Goal: Task Accomplishment & Management: Manage account settings

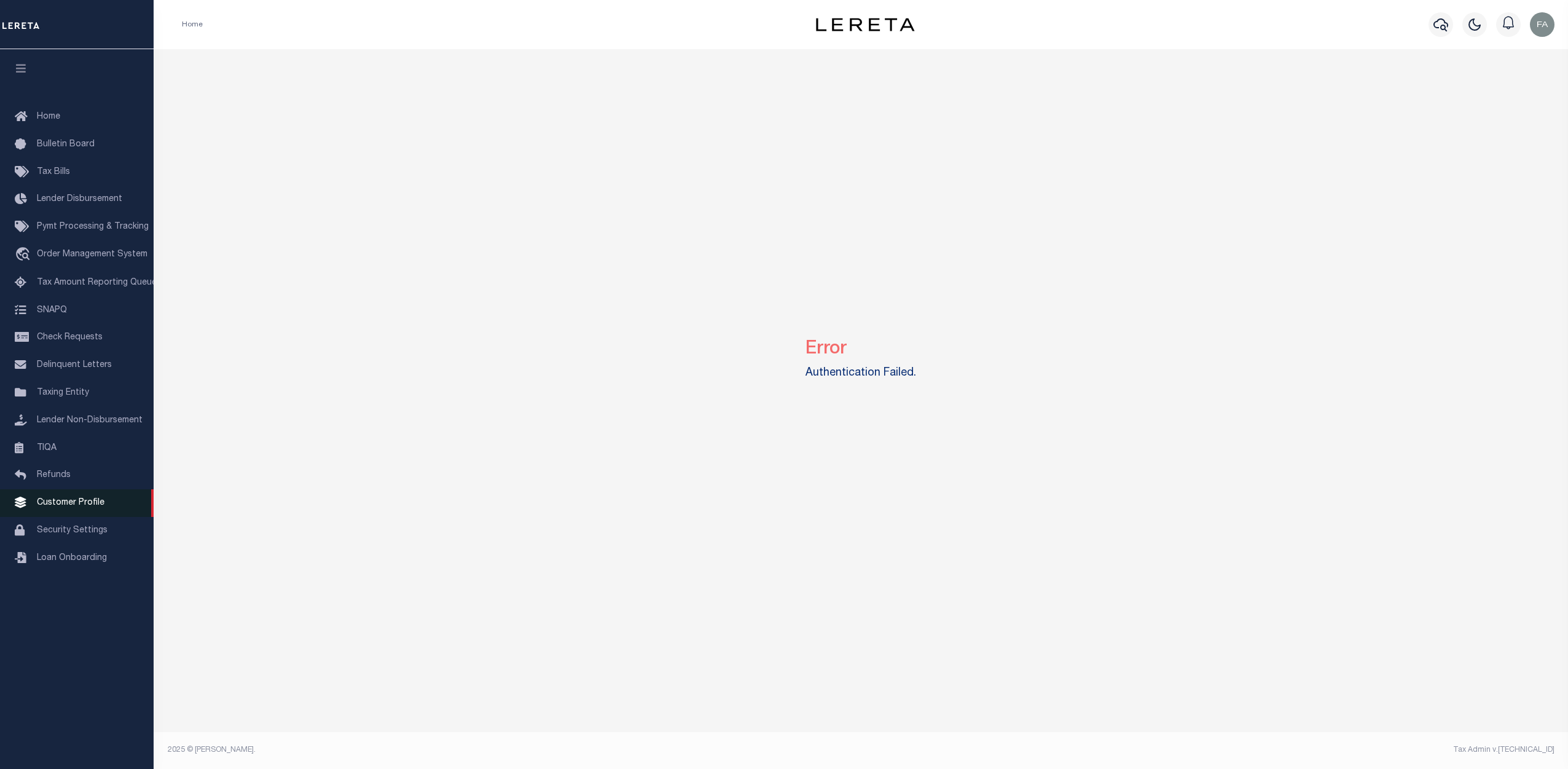
click at [76, 517] on link "Customer Profile" at bounding box center [77, 503] width 153 height 28
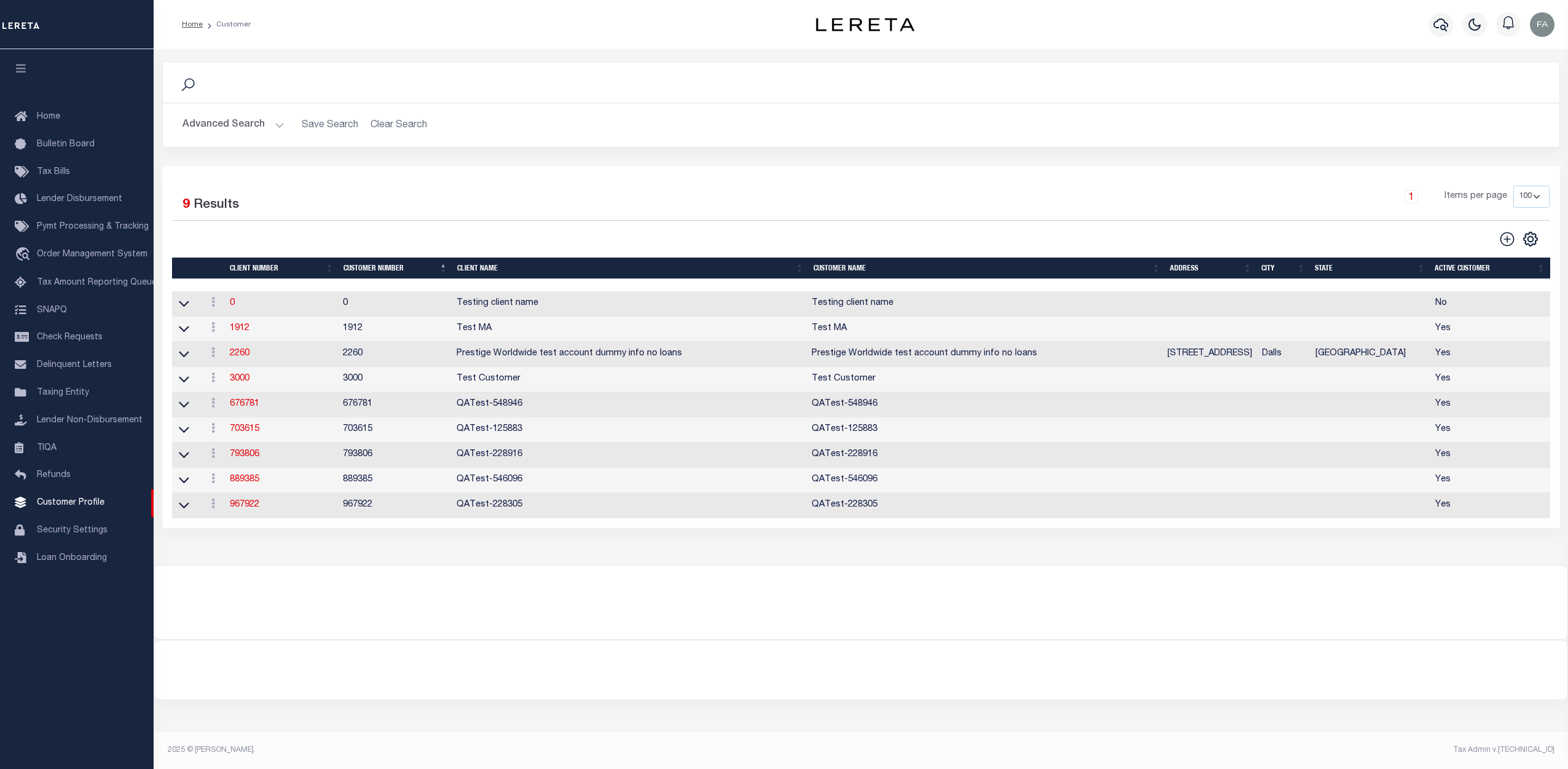
click at [265, 128] on button "Advanced Search" at bounding box center [233, 125] width 102 height 24
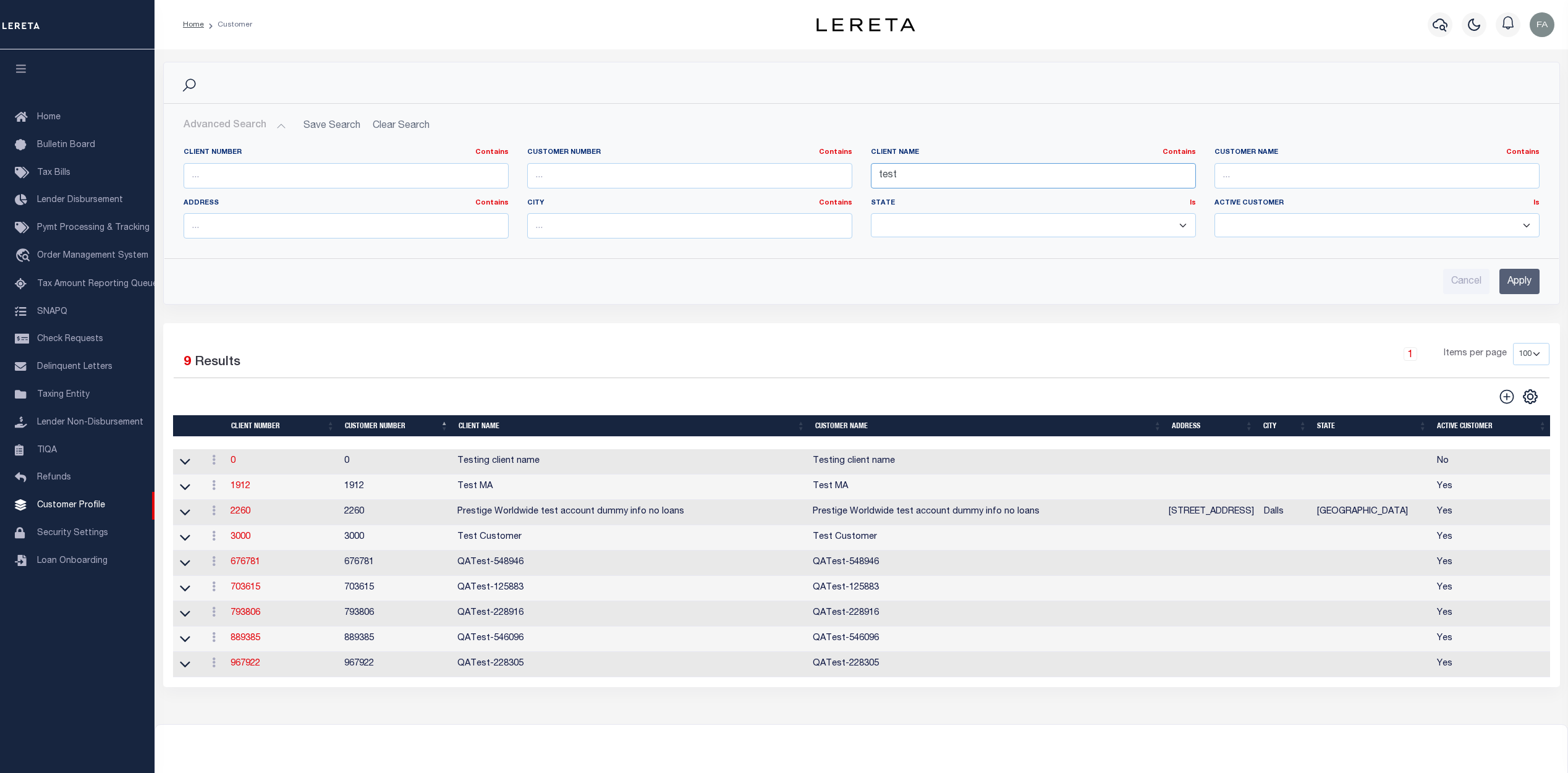
click at [922, 174] on input "test" at bounding box center [1032, 175] width 325 height 25
click at [1522, 285] on input "Apply" at bounding box center [1519, 281] width 40 height 25
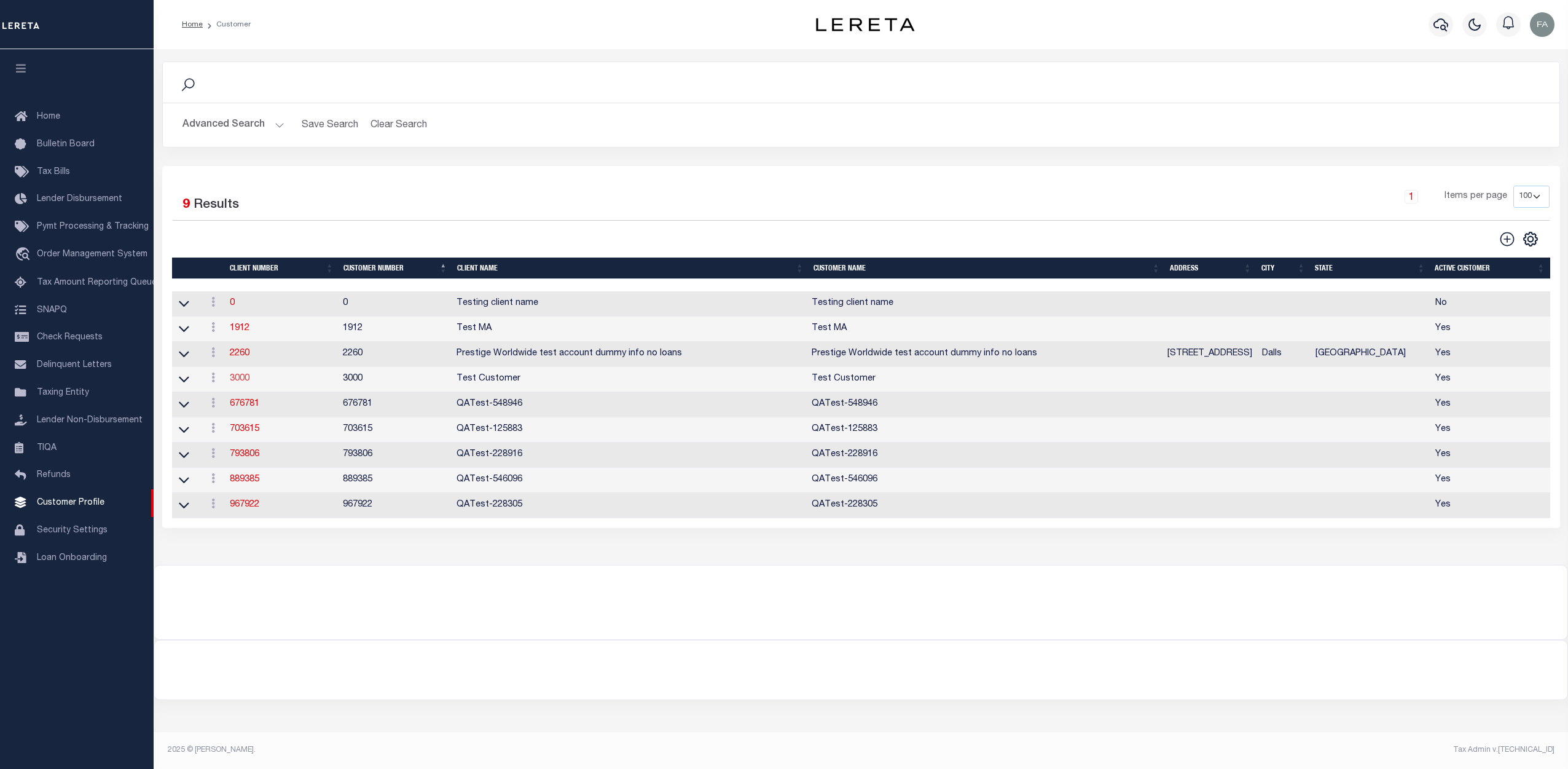
click at [234, 379] on link "3000" at bounding box center [240, 378] width 20 height 9
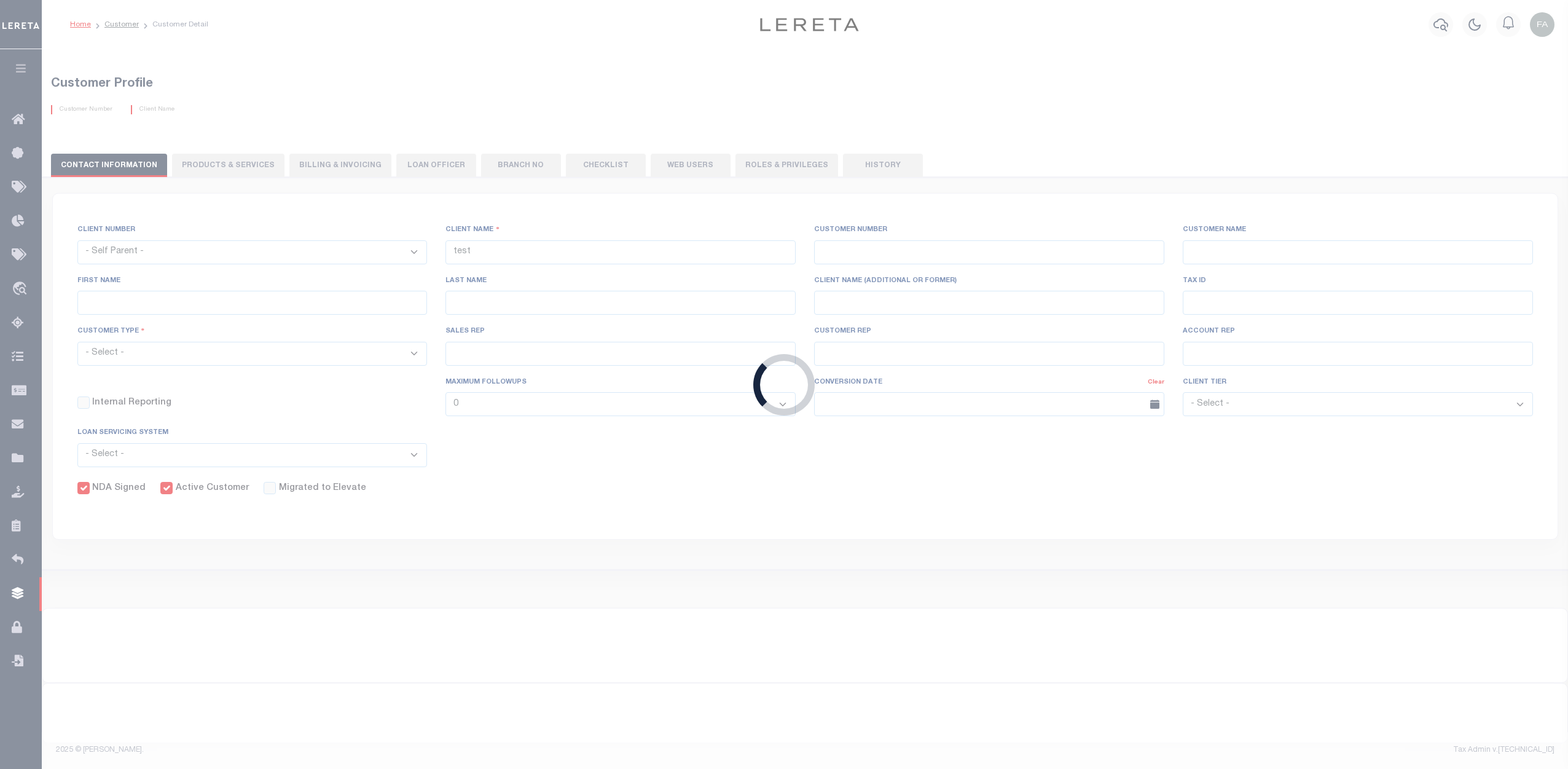
select select
type input "Test Customer"
type input "3000"
type input "Test Customer"
type input "Test"
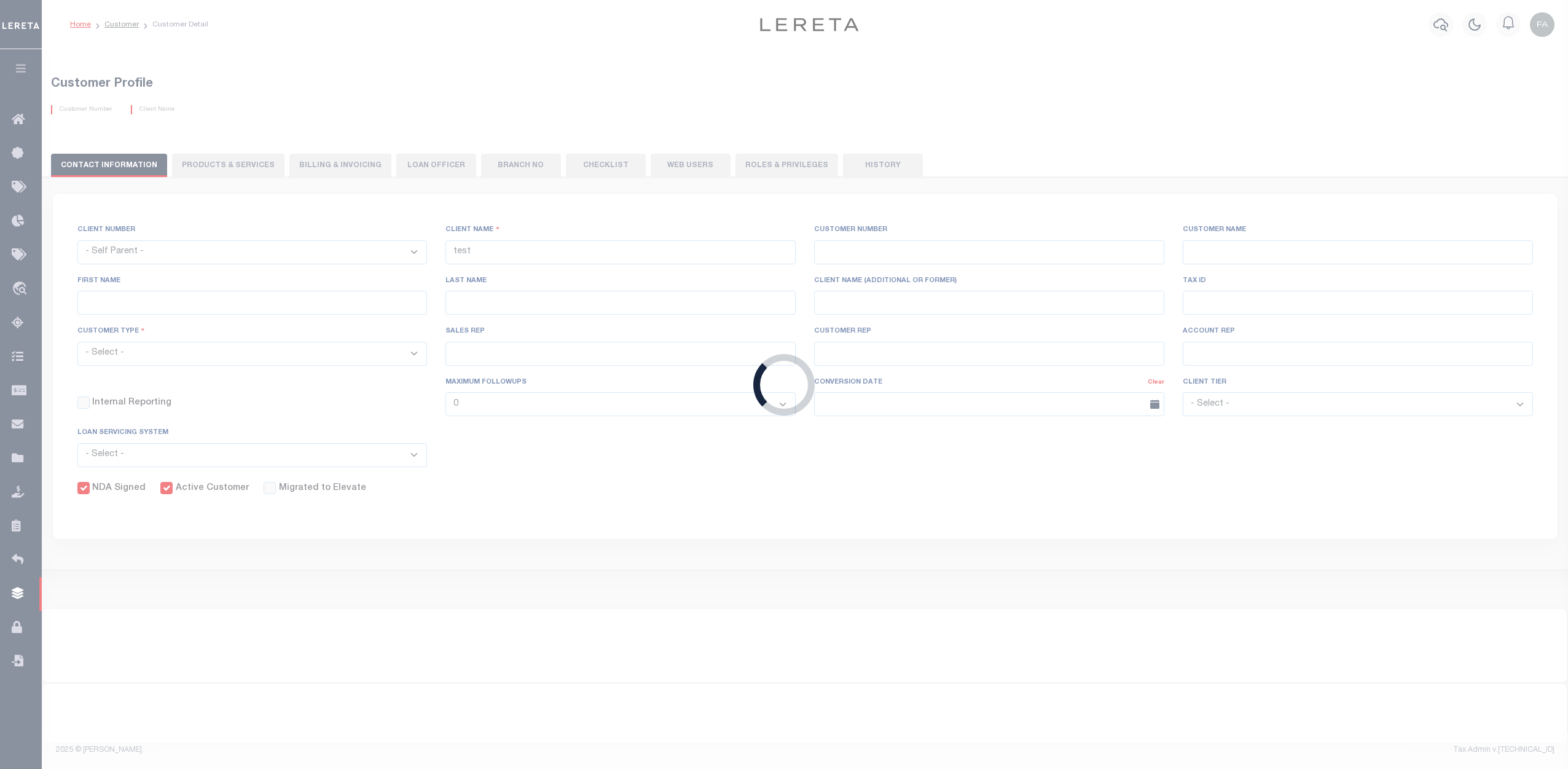
type input "Customer1"
select select "Residential"
checkbox input "true"
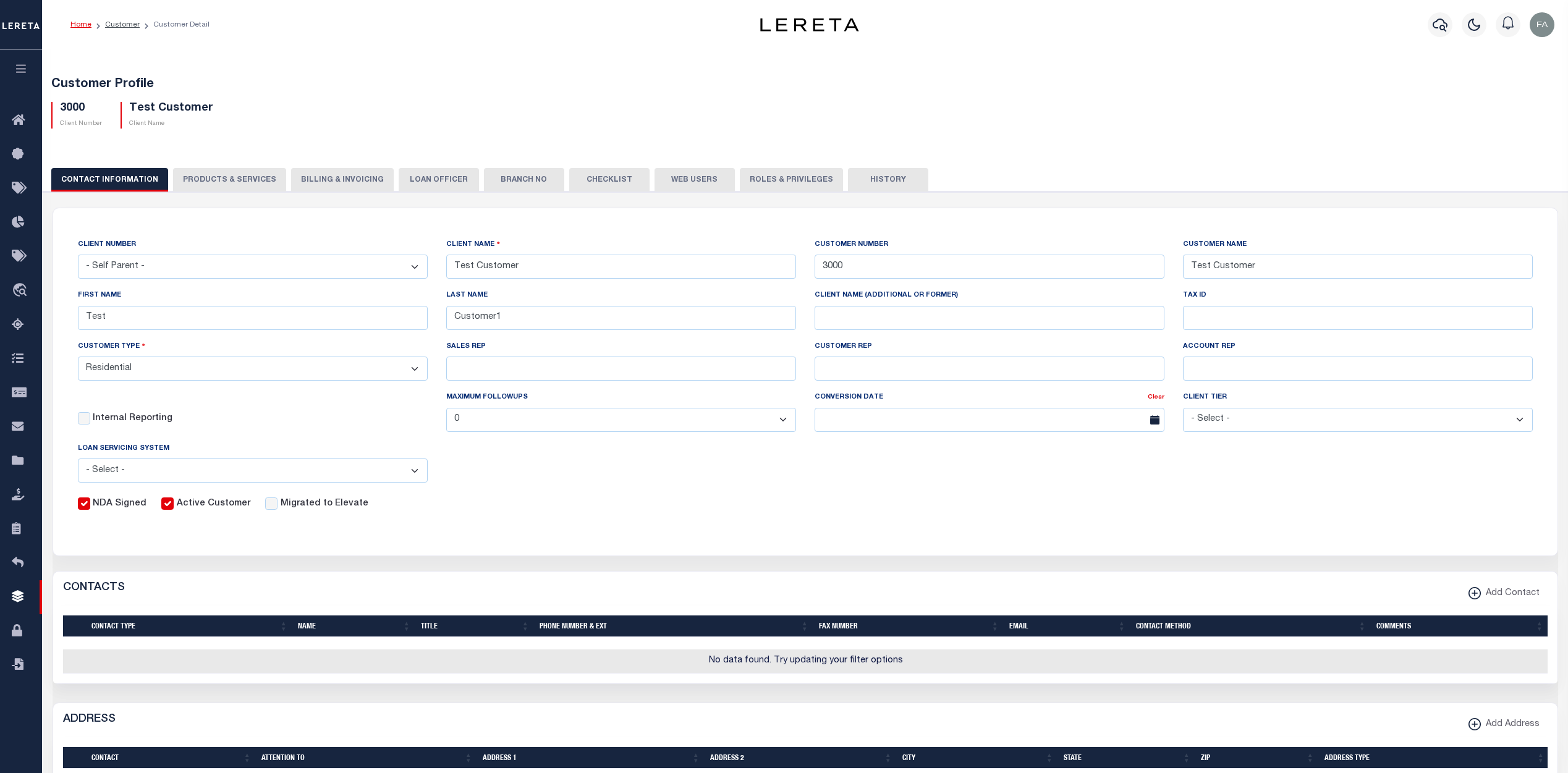
click at [692, 181] on button "Web Users" at bounding box center [695, 180] width 81 height 24
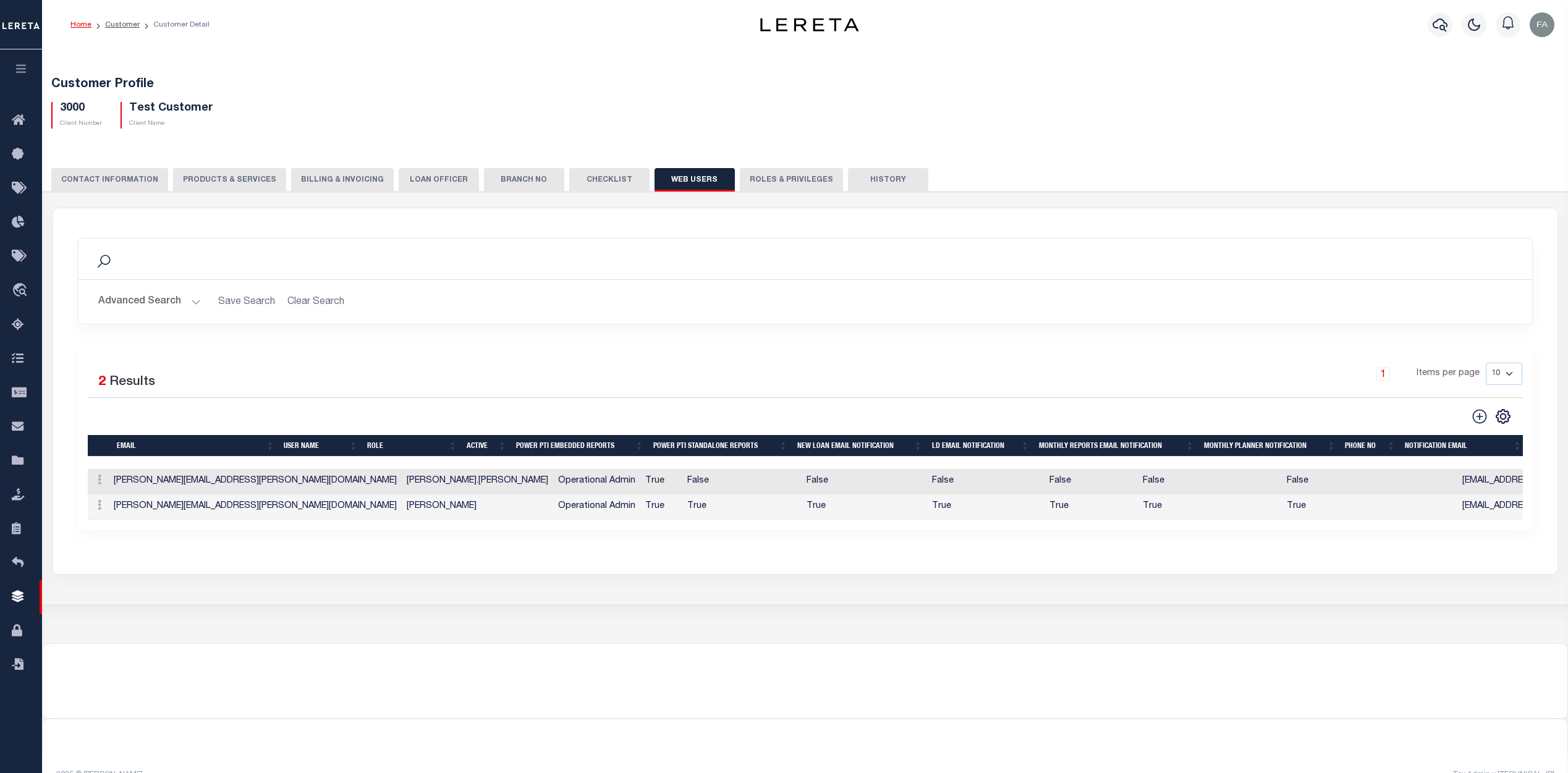
click at [120, 181] on button "CONTACT INFORMATION" at bounding box center [110, 180] width 117 height 24
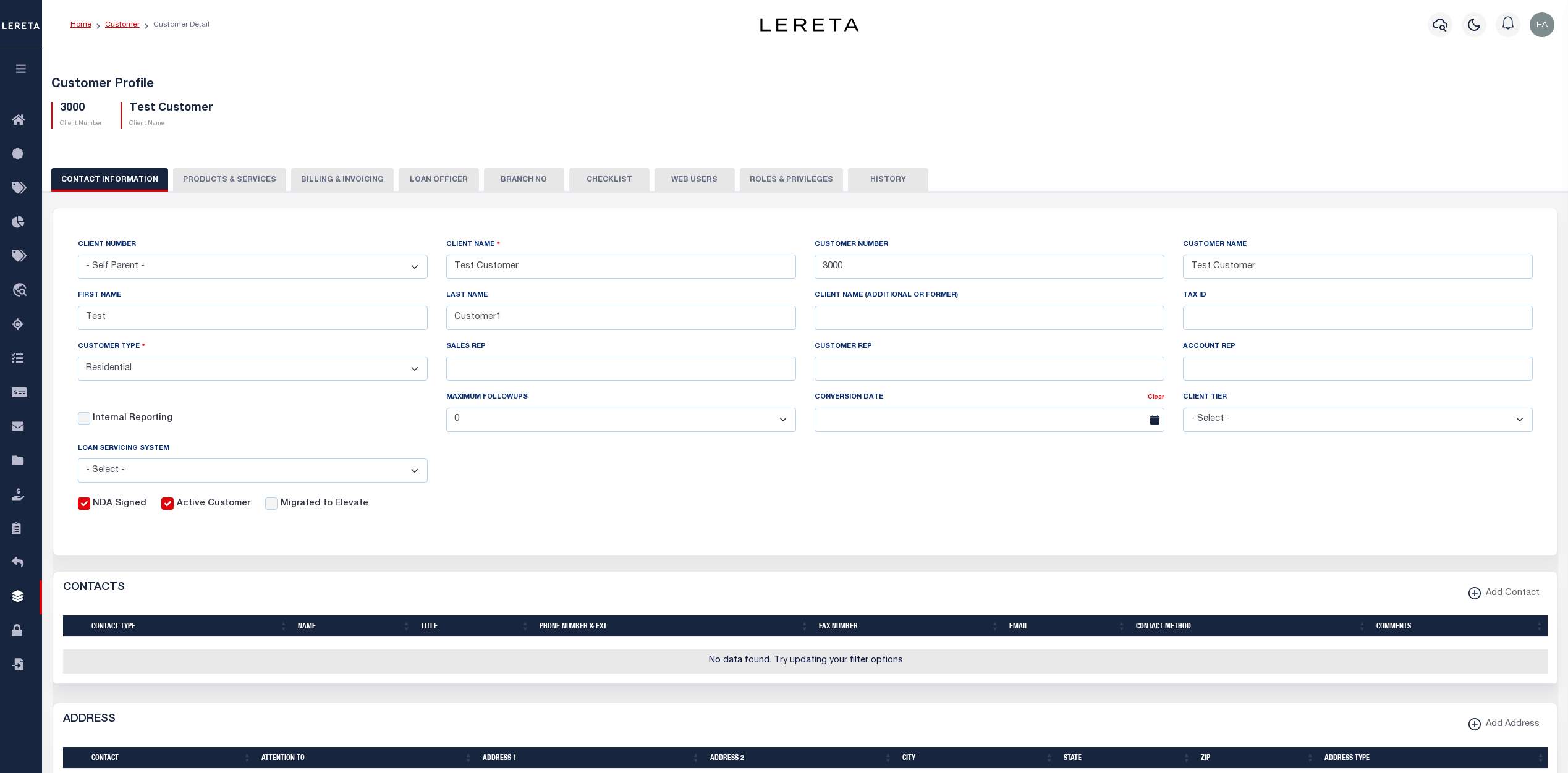
click at [125, 23] on link "Customer" at bounding box center [122, 25] width 34 height 7
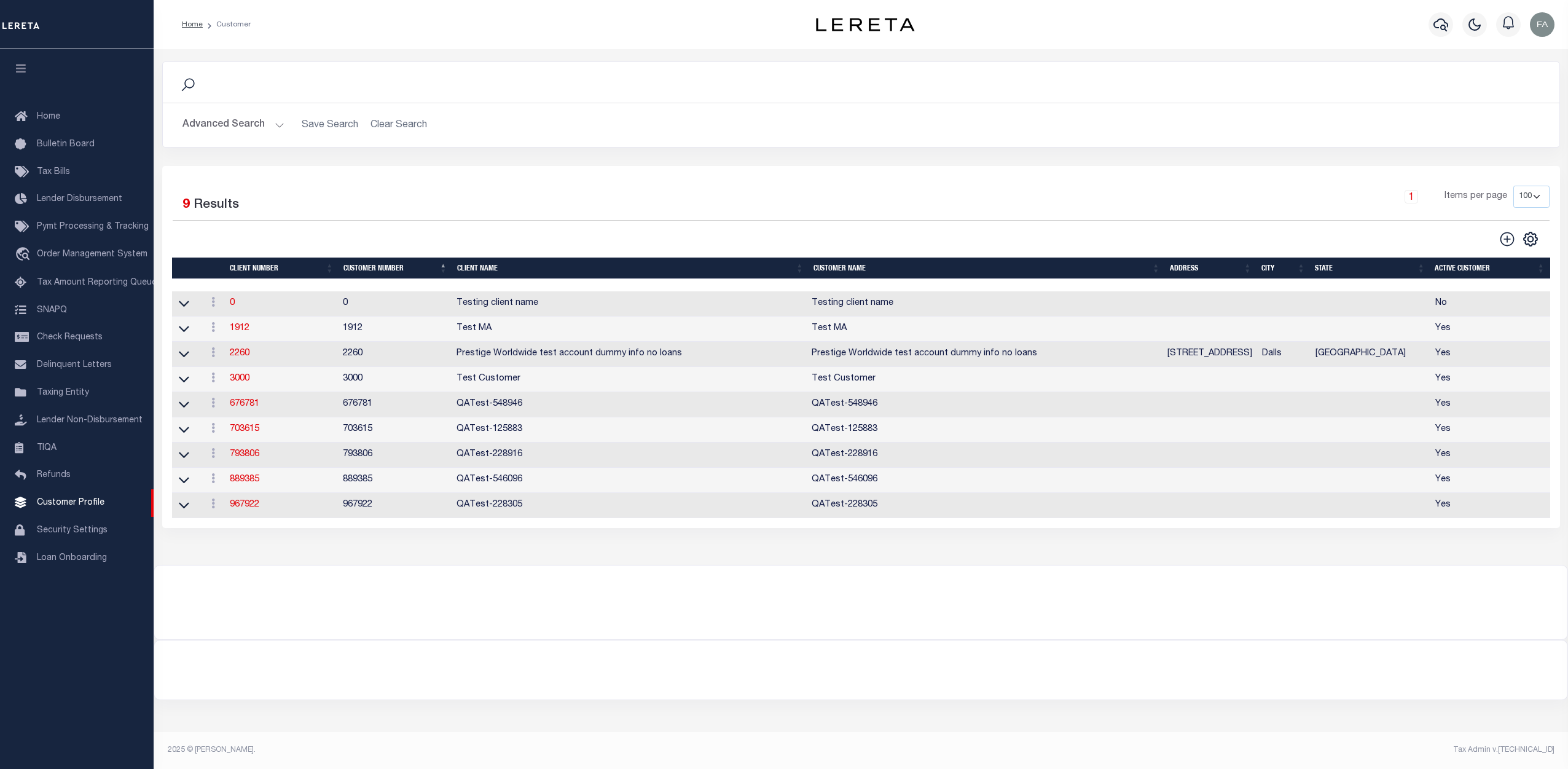
click at [261, 132] on button "Advanced Search" at bounding box center [233, 125] width 102 height 24
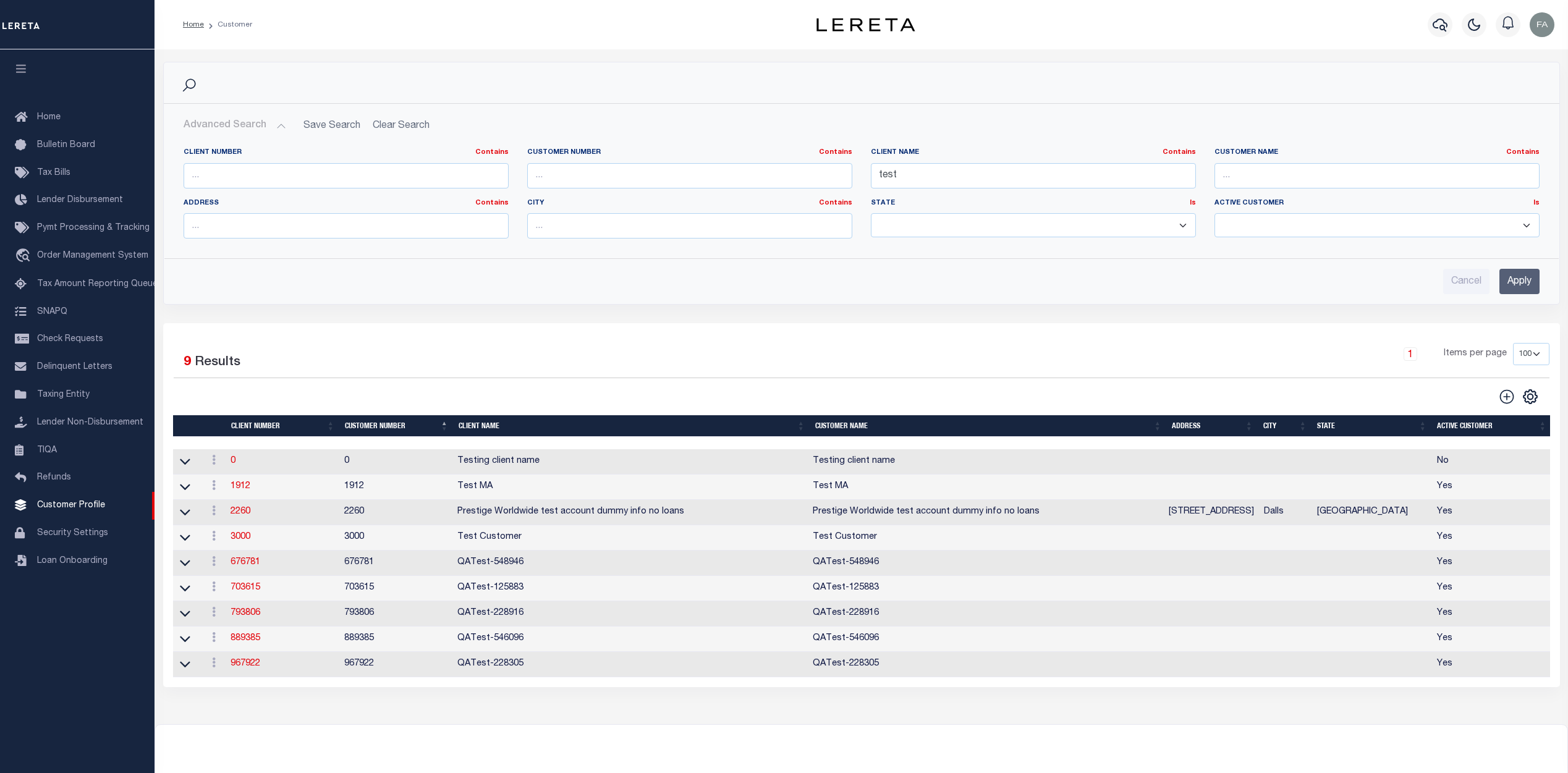
drag, startPoint x: 917, startPoint y: 162, endPoint x: 874, endPoint y: 174, distance: 44.6
click at [876, 173] on div "Client Name Contains Contains Is test" at bounding box center [1032, 168] width 325 height 41
click at [923, 177] on input "test" at bounding box center [1032, 175] width 325 height 25
click at [646, 173] on input "text" at bounding box center [689, 175] width 325 height 25
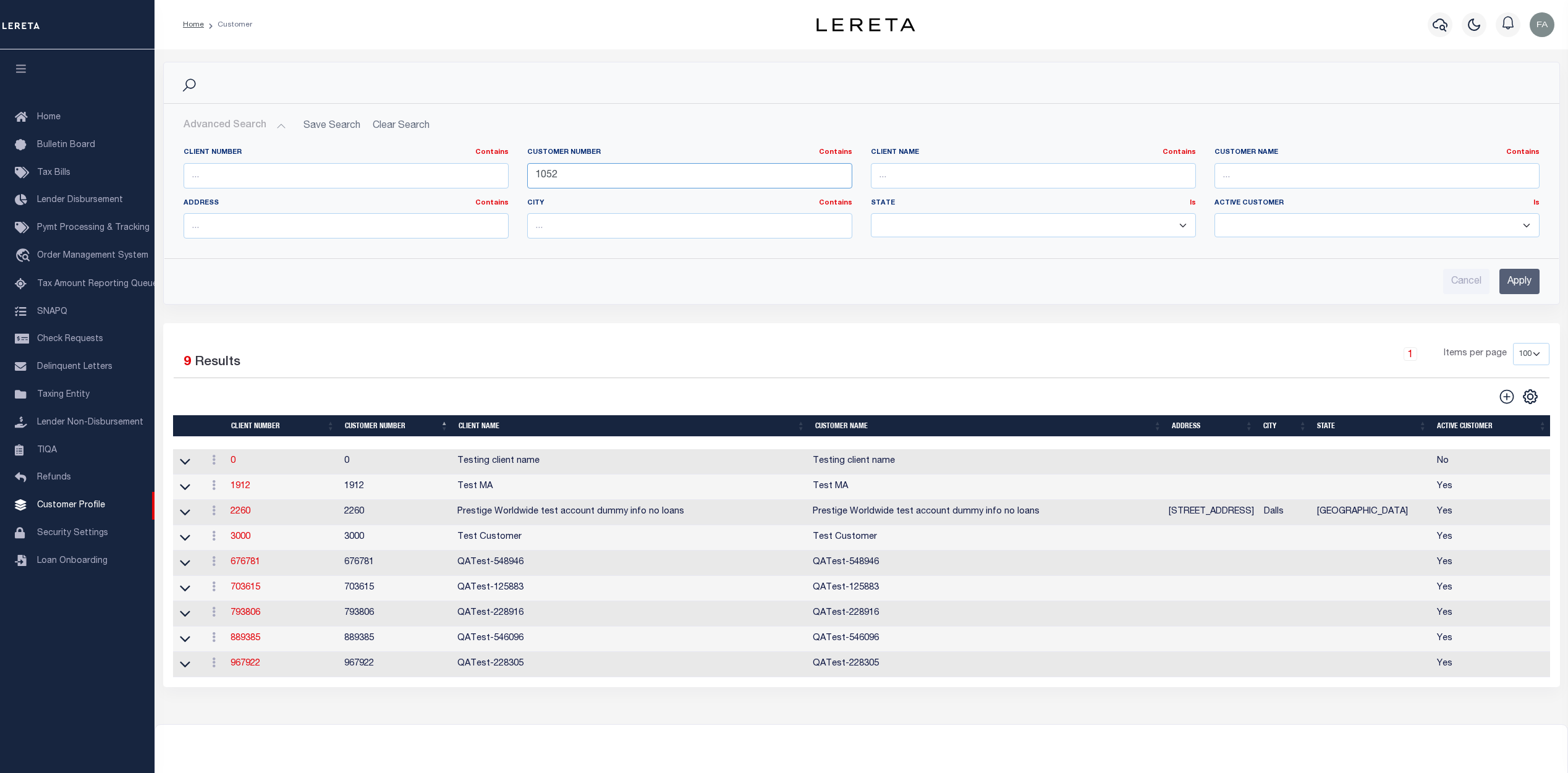
type input "1052"
click at [1508, 276] on input "Apply" at bounding box center [1519, 281] width 40 height 25
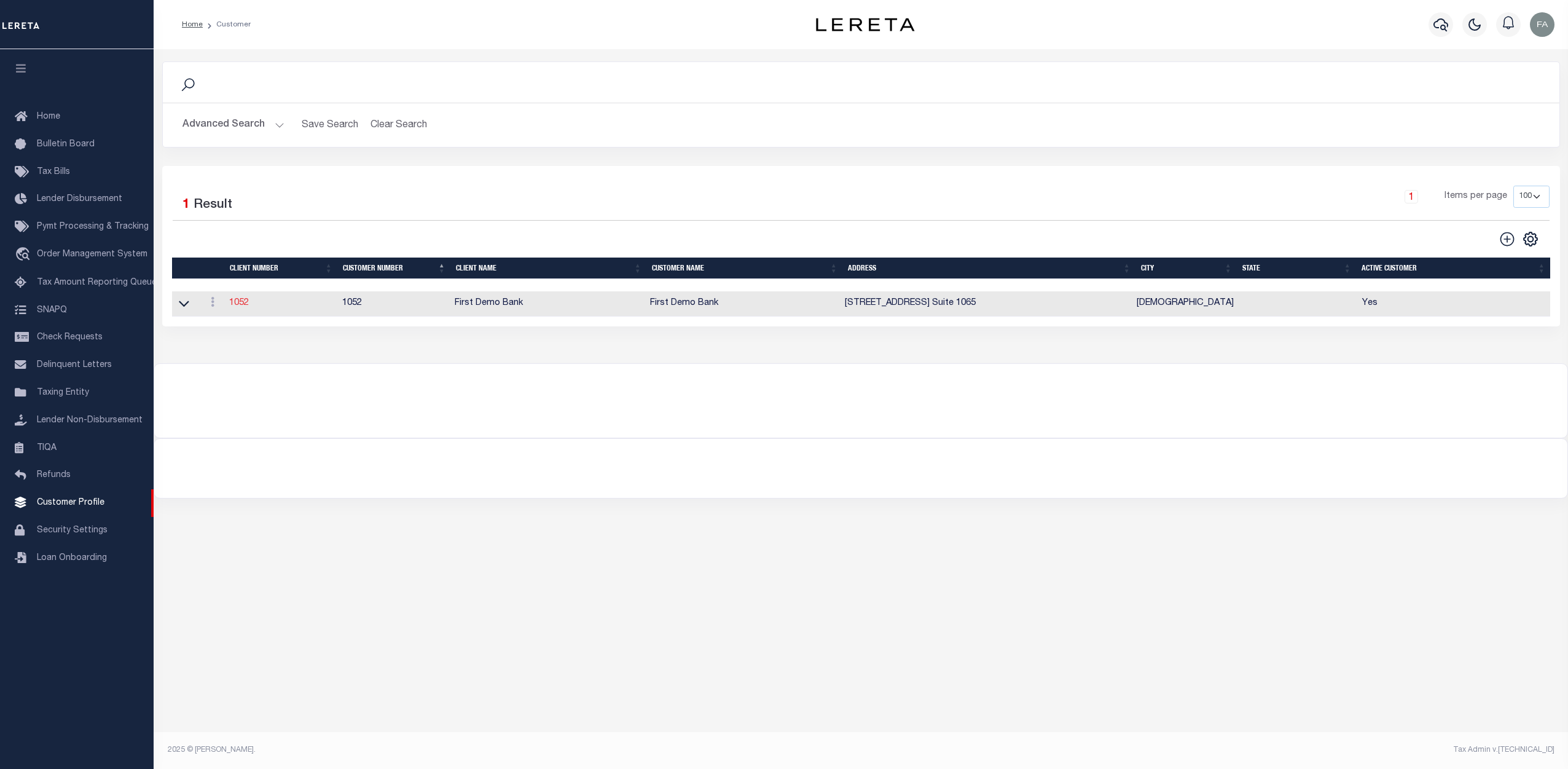
click at [241, 304] on link "1052" at bounding box center [239, 303] width 20 height 9
select select
type input "First Demo Bank"
type input "1052"
type input "First Demo Bank"
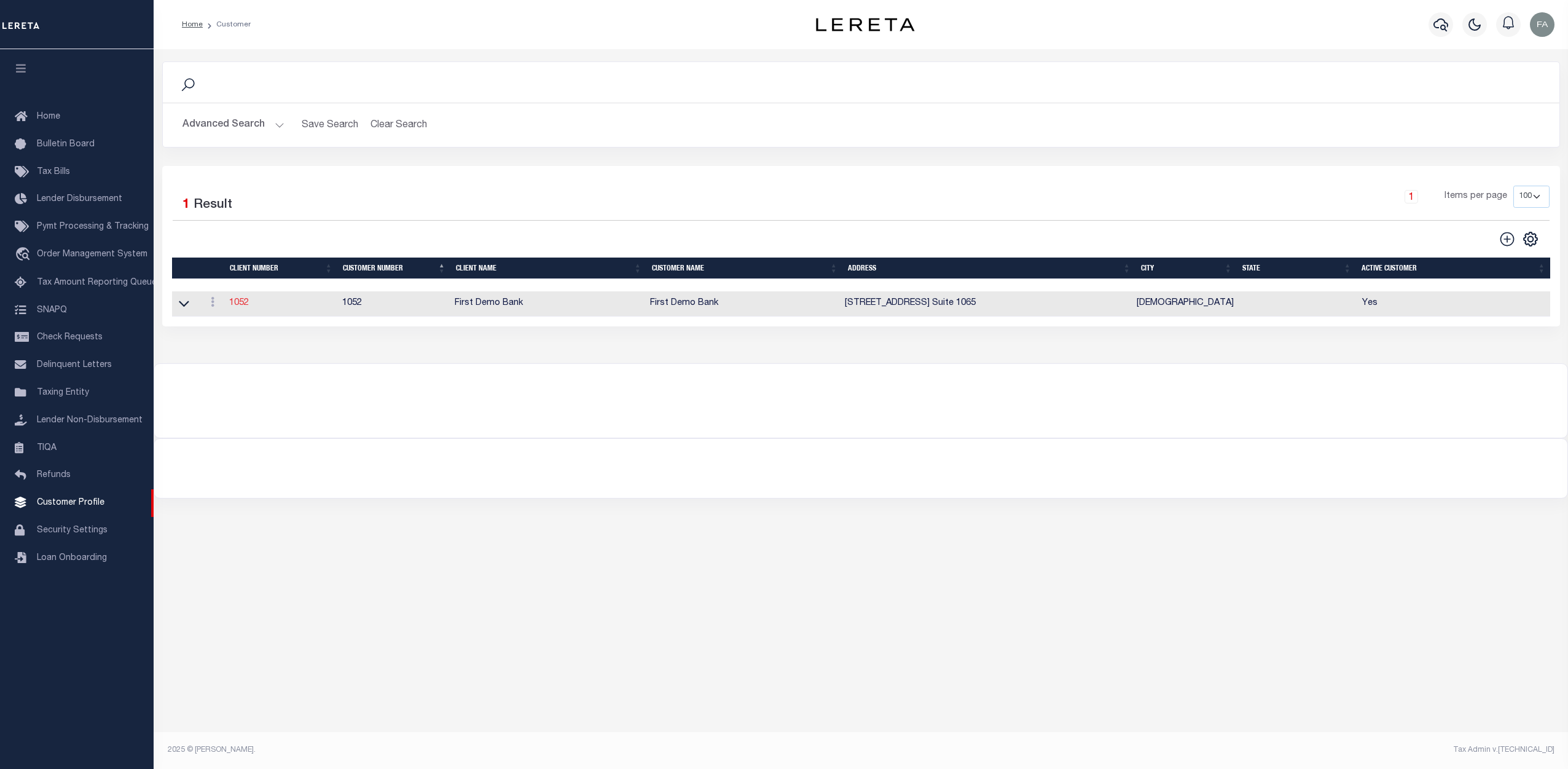
type input "Omar"
type input "-"
select select "Mixed Portfolio"
type input "Freddy Rodriguez"
type input "10/30/2022"
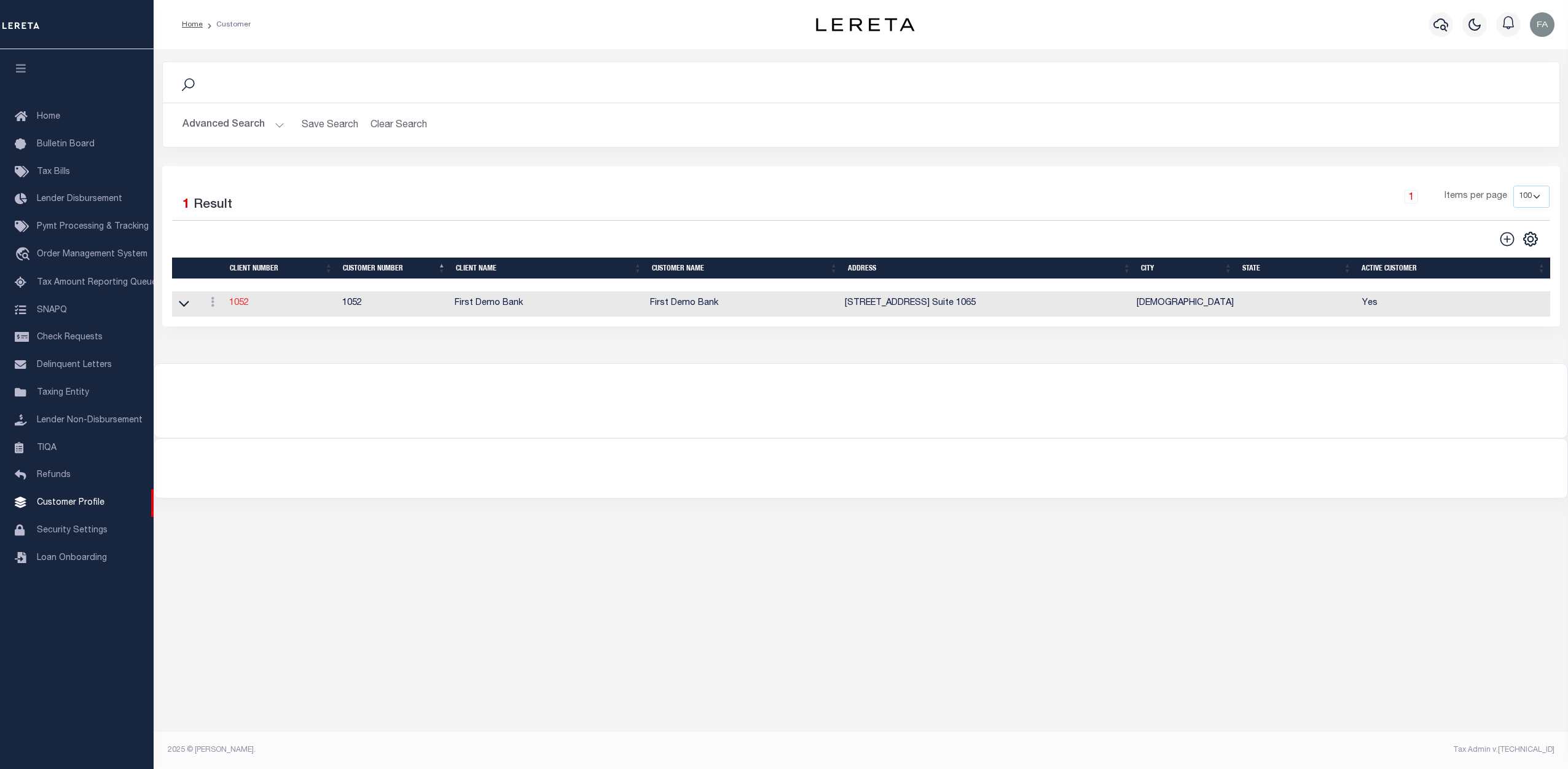
select select "Tier 1"
checkbox input "true"
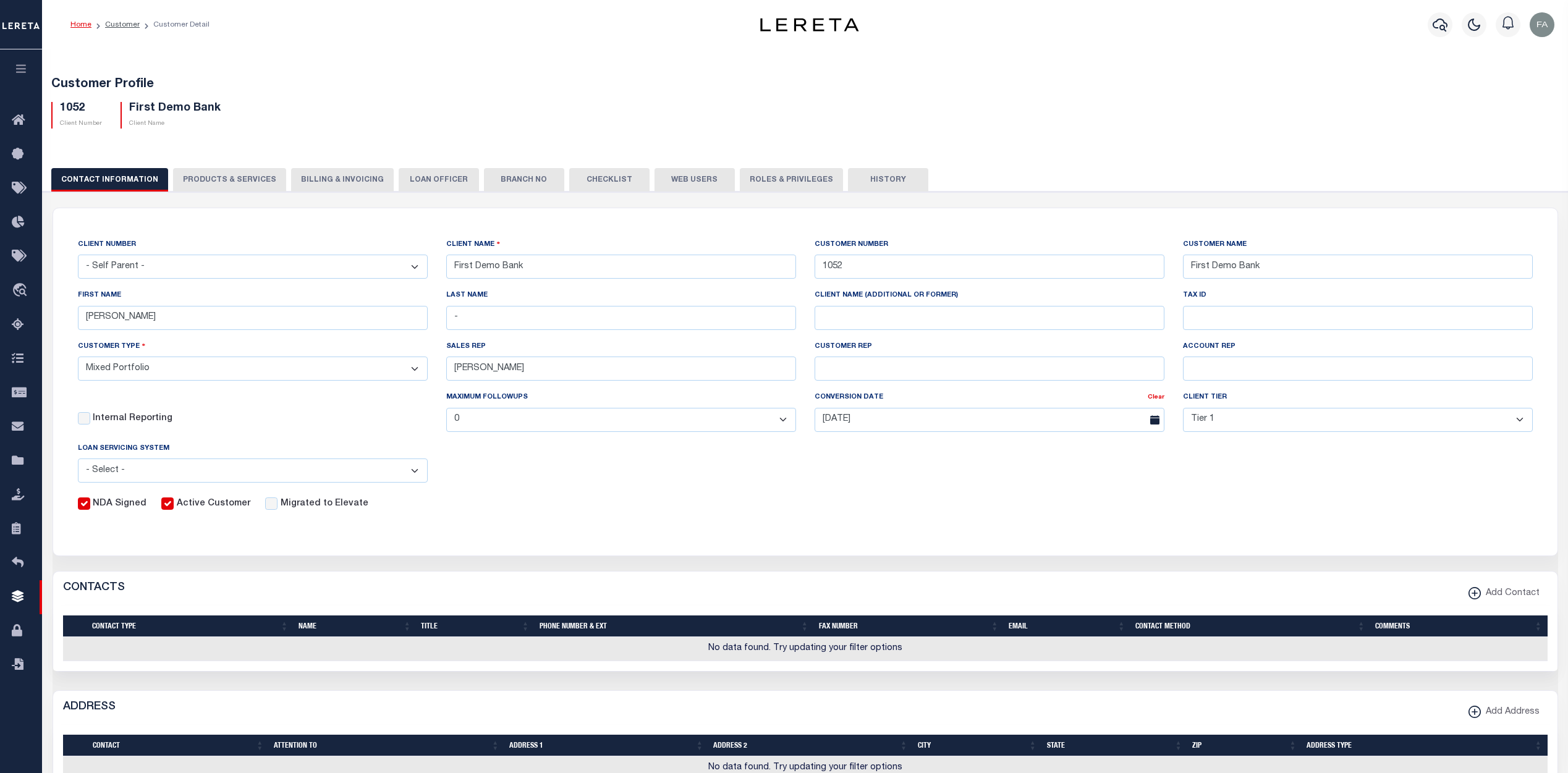
click at [698, 169] on button "Web Users" at bounding box center [695, 180] width 81 height 24
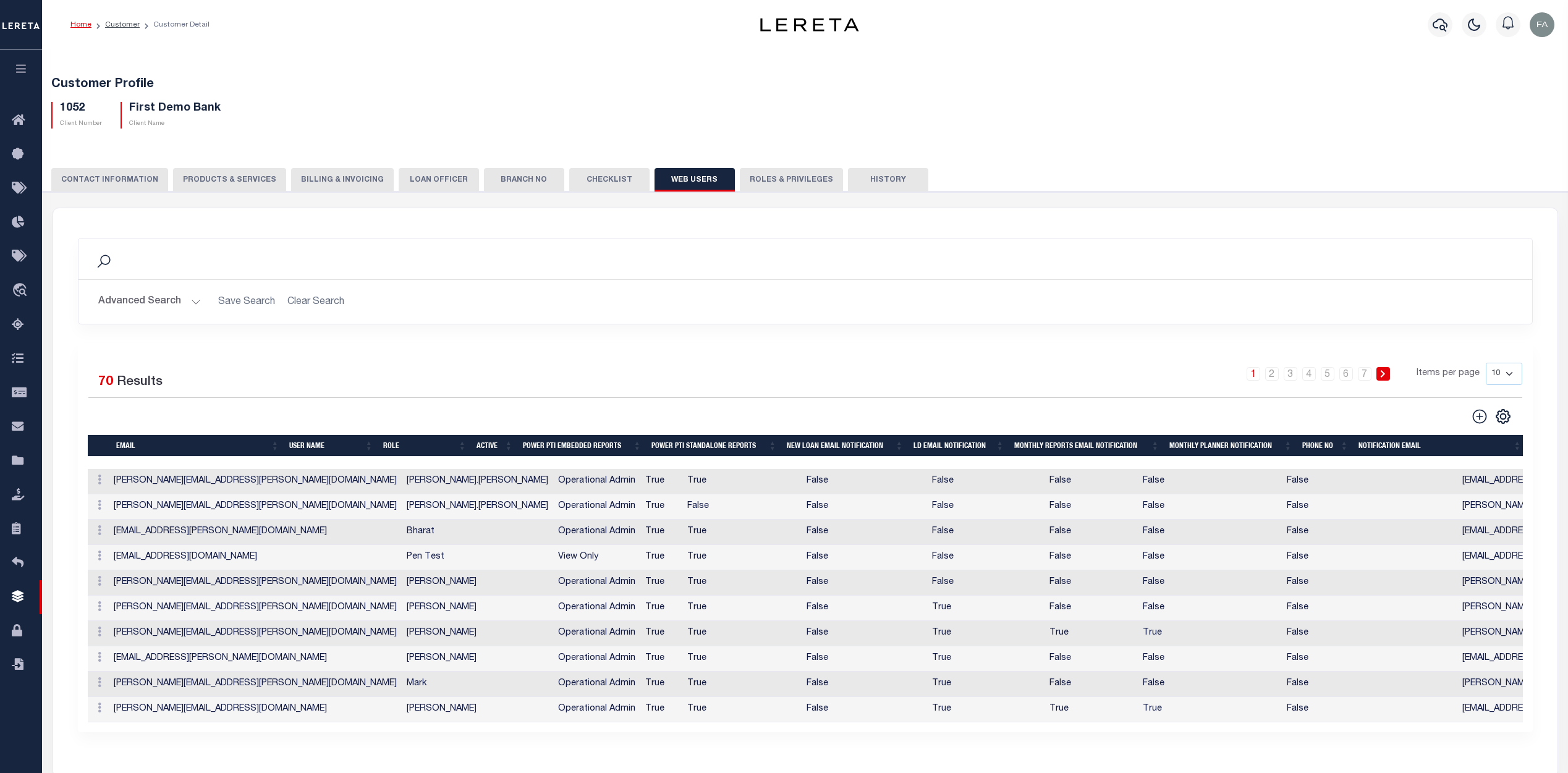
scroll to position [62, 0]
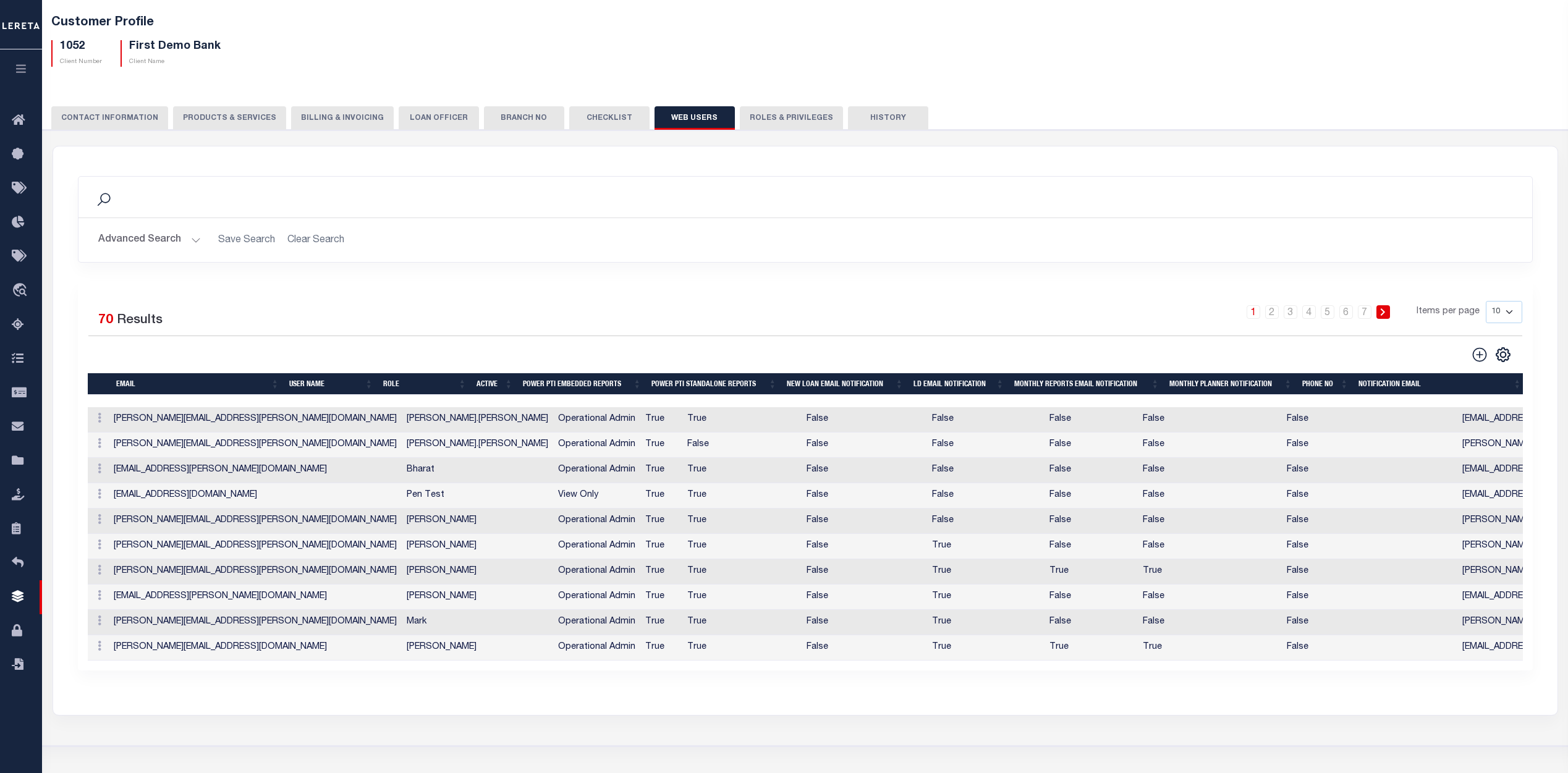
click at [364, 202] on div "Search" at bounding box center [805, 197] width 1434 height 21
click at [108, 200] on icon at bounding box center [103, 200] width 16 height 16
click at [101, 200] on icon at bounding box center [103, 199] width 13 height 13
click at [168, 242] on button "Advanced Search" at bounding box center [149, 239] width 103 height 24
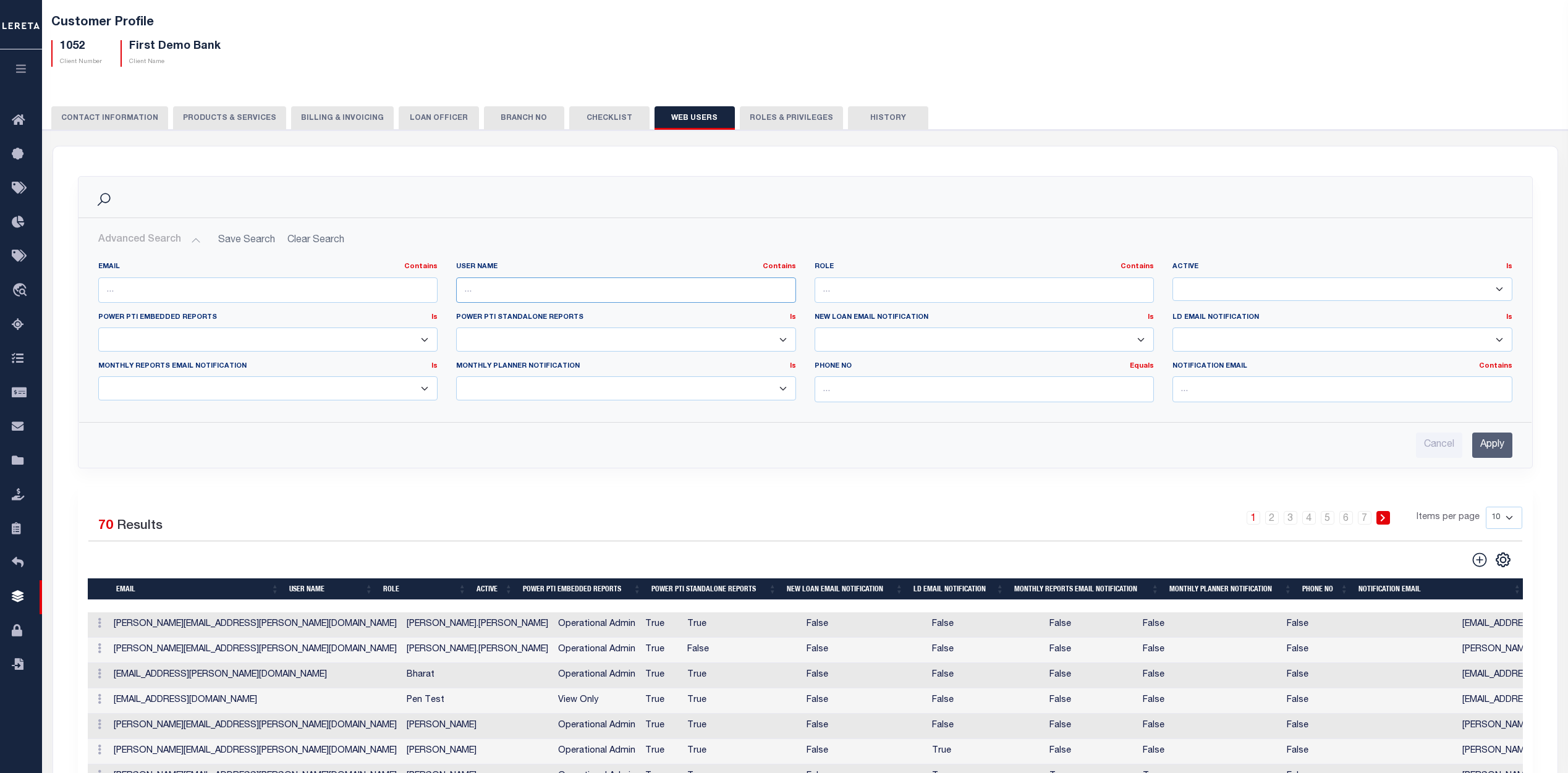
click at [537, 288] on input "text" at bounding box center [626, 290] width 340 height 25
type input "fausto"
click at [1487, 446] on input "Apply" at bounding box center [1492, 445] width 40 height 25
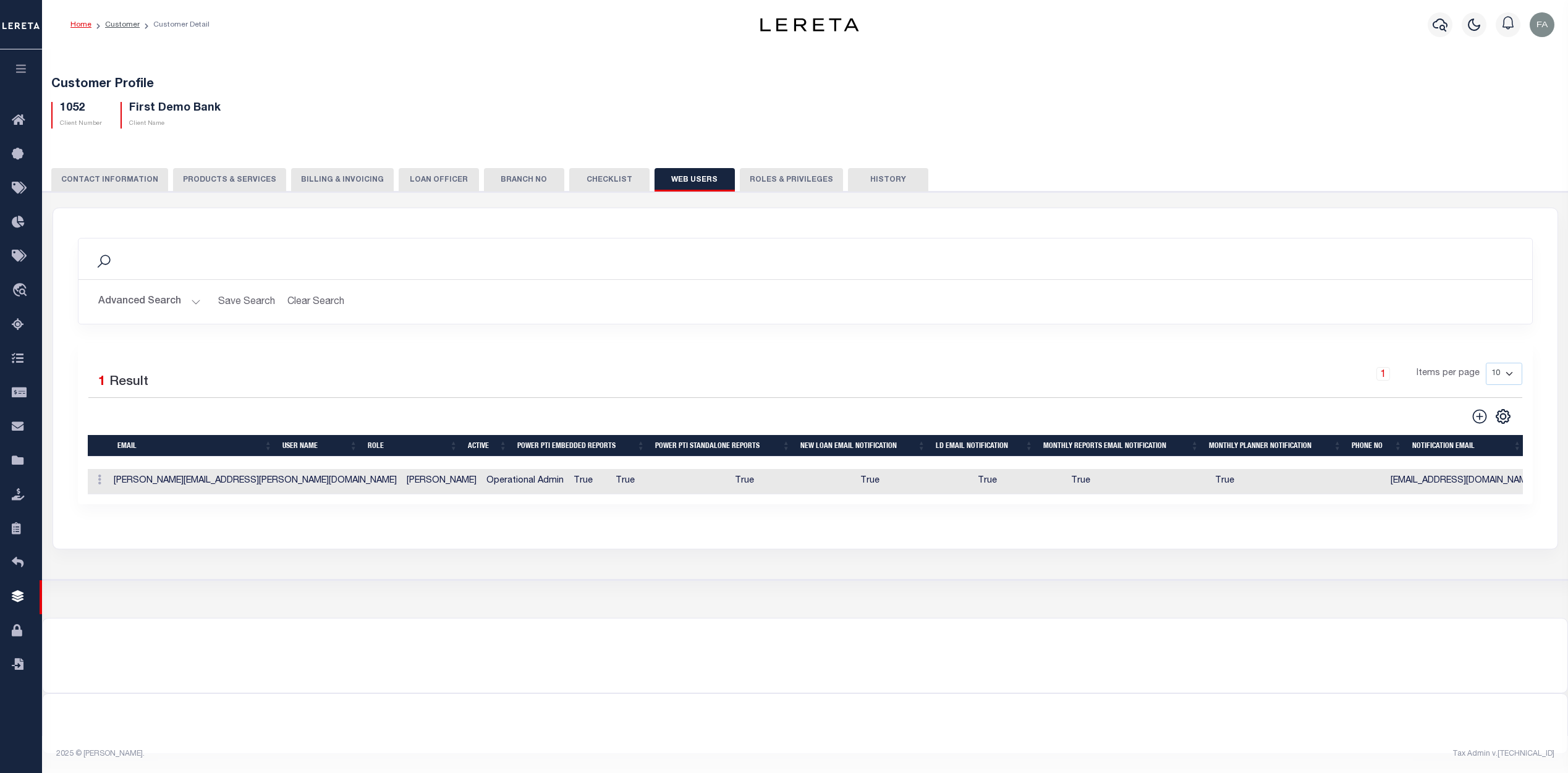
scroll to position [5, 0]
click at [96, 477] on link at bounding box center [100, 481] width 14 height 10
click at [223, 514] on div "Search Advanced Search Save Search Clear Search WebUsersGridWrapper_dynamictabl…" at bounding box center [810, 372] width 1514 height 326
click at [96, 484] on link at bounding box center [100, 481] width 14 height 10
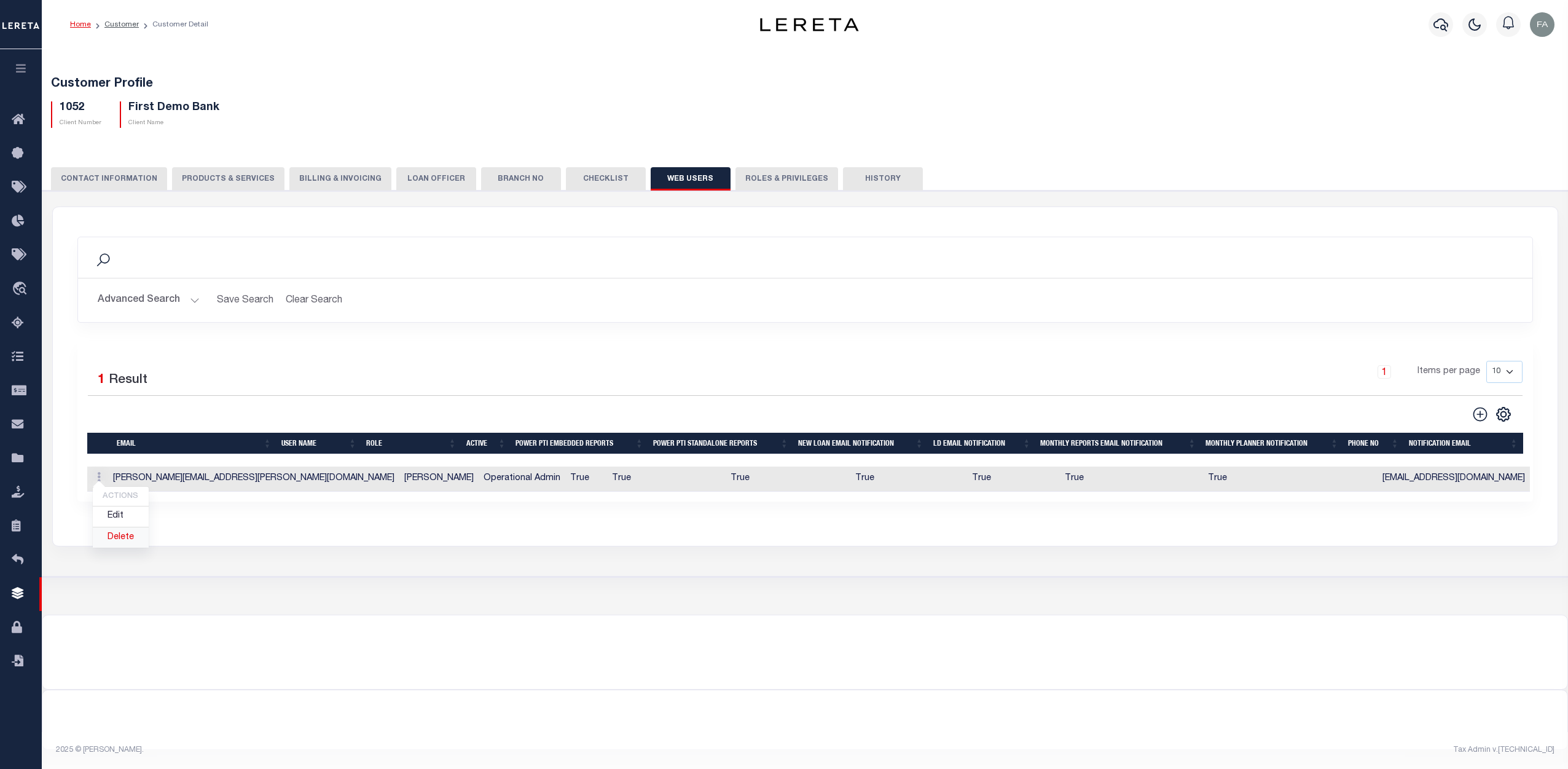
click at [119, 541] on link "Delete" at bounding box center [120, 537] width 56 height 20
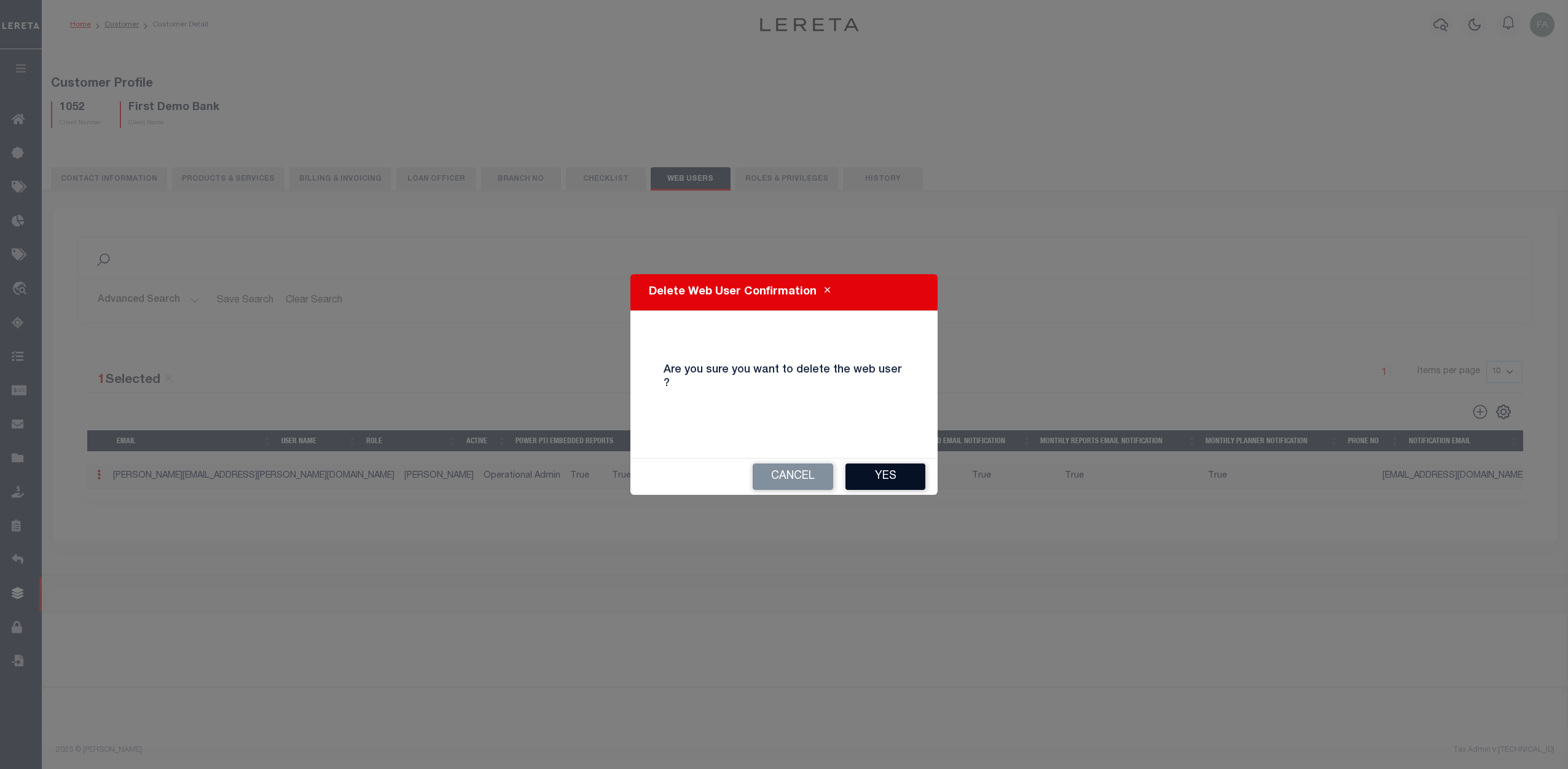
click at [861, 464] on button "Yes" at bounding box center [886, 477] width 80 height 26
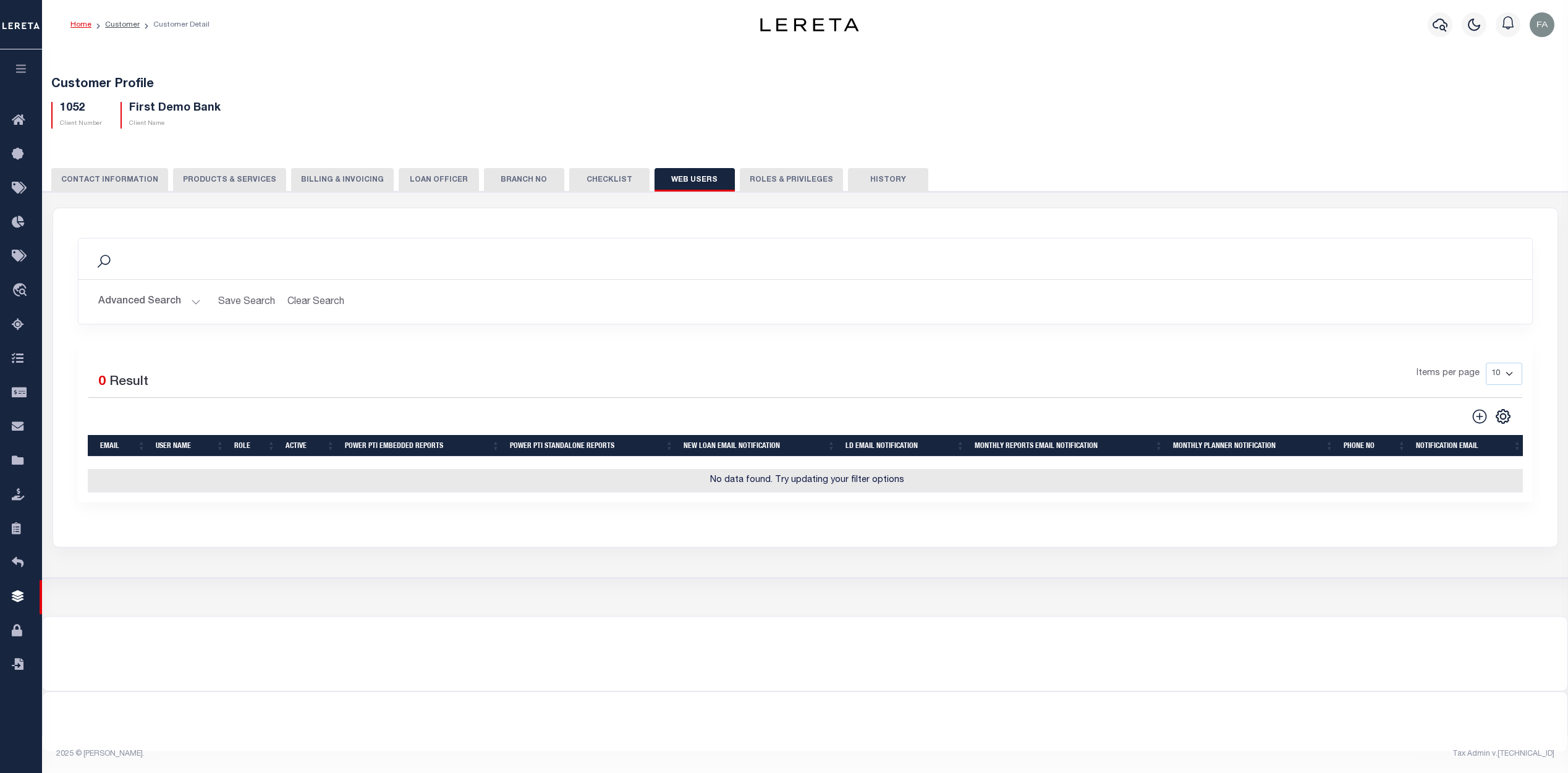
click at [120, 31] on ol "Home Customer Customer Detail" at bounding box center [139, 25] width 159 height 26
click at [124, 26] on link "Customer" at bounding box center [122, 25] width 34 height 7
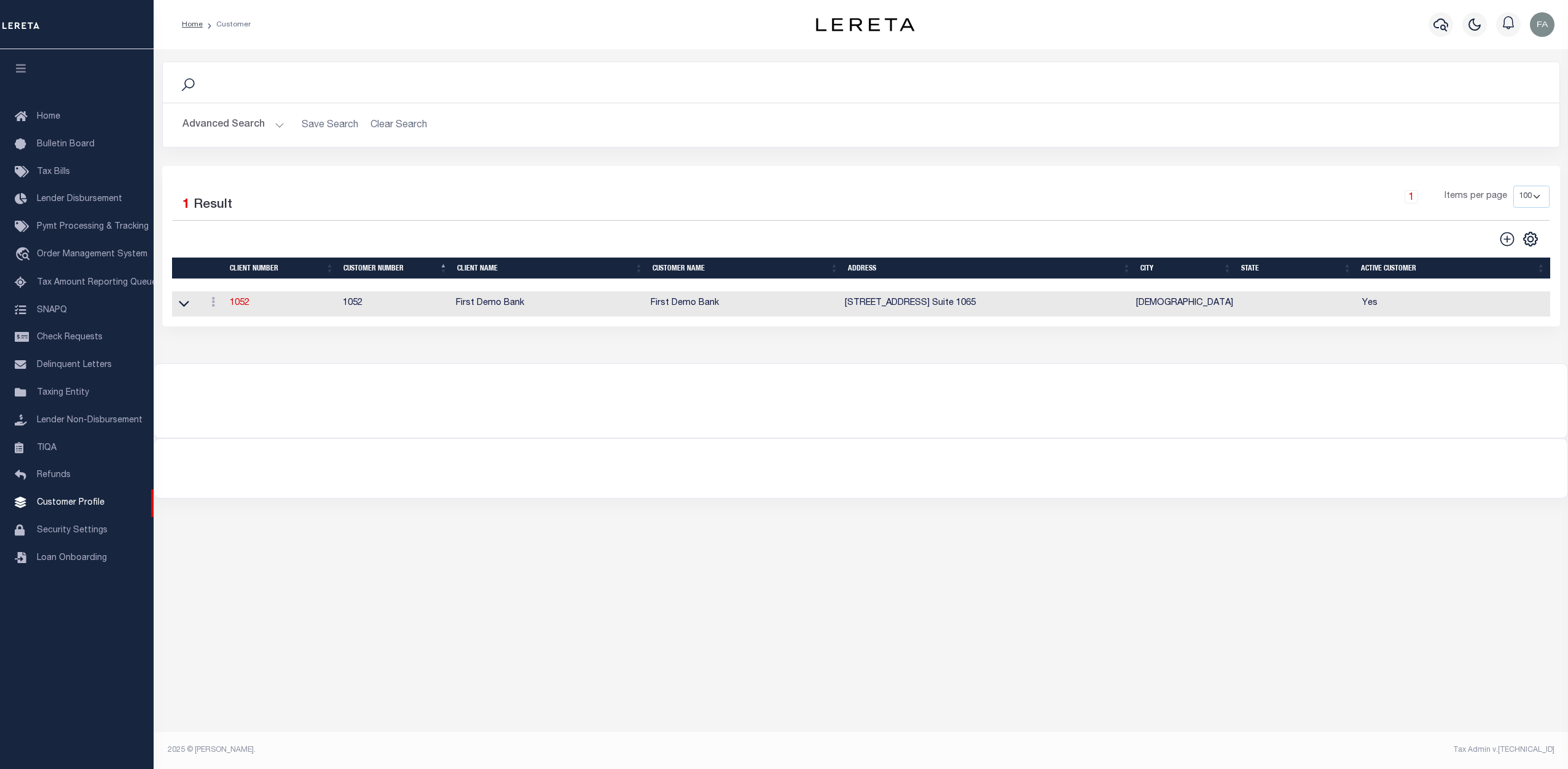
click at [248, 127] on button "Advanced Search" at bounding box center [233, 125] width 102 height 24
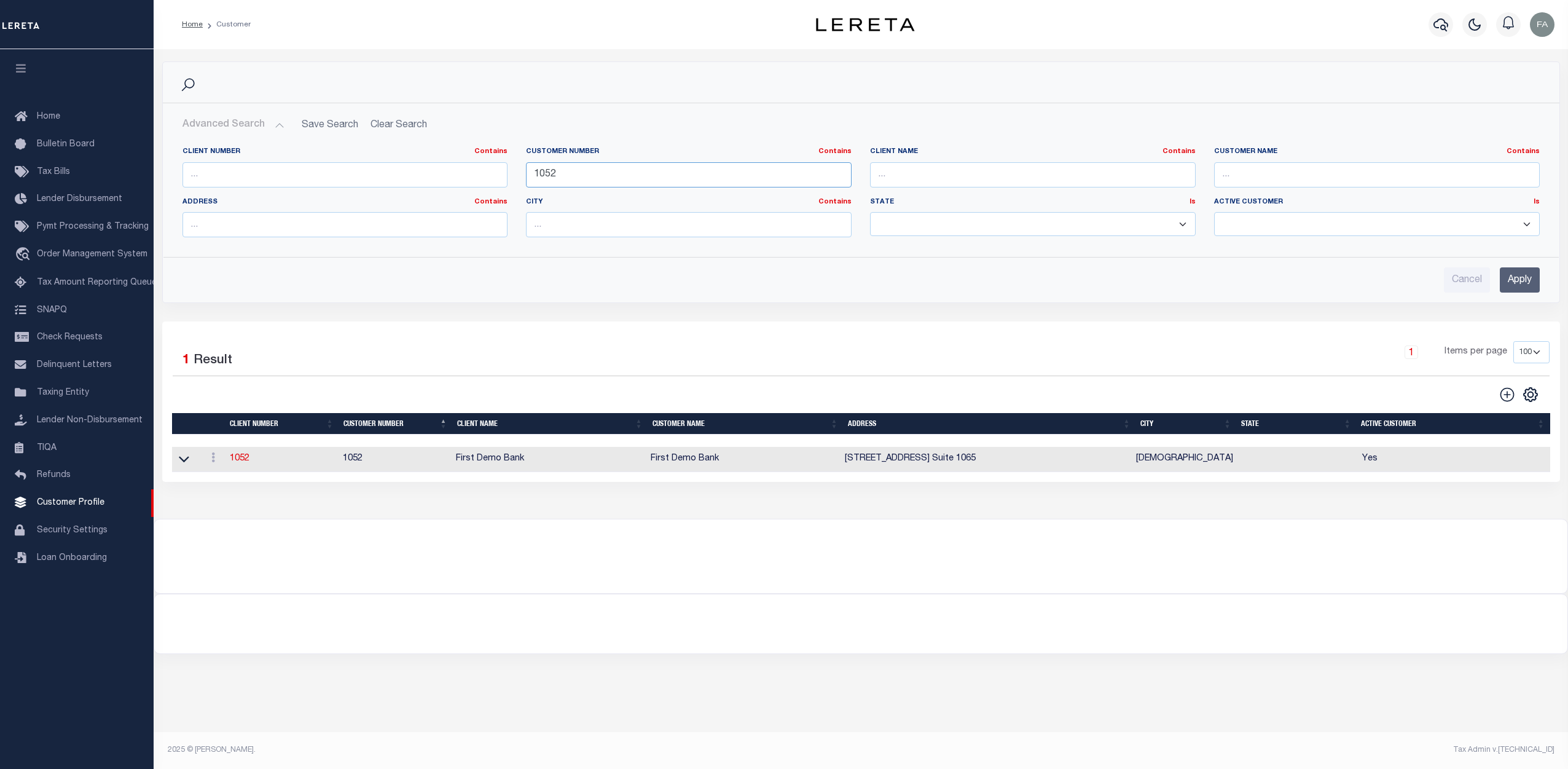
click at [587, 164] on input "1052" at bounding box center [689, 174] width 326 height 25
click at [582, 169] on input "1052" at bounding box center [689, 174] width 326 height 25
type input "22218"
click at [1519, 278] on input "Apply" at bounding box center [1520, 280] width 40 height 25
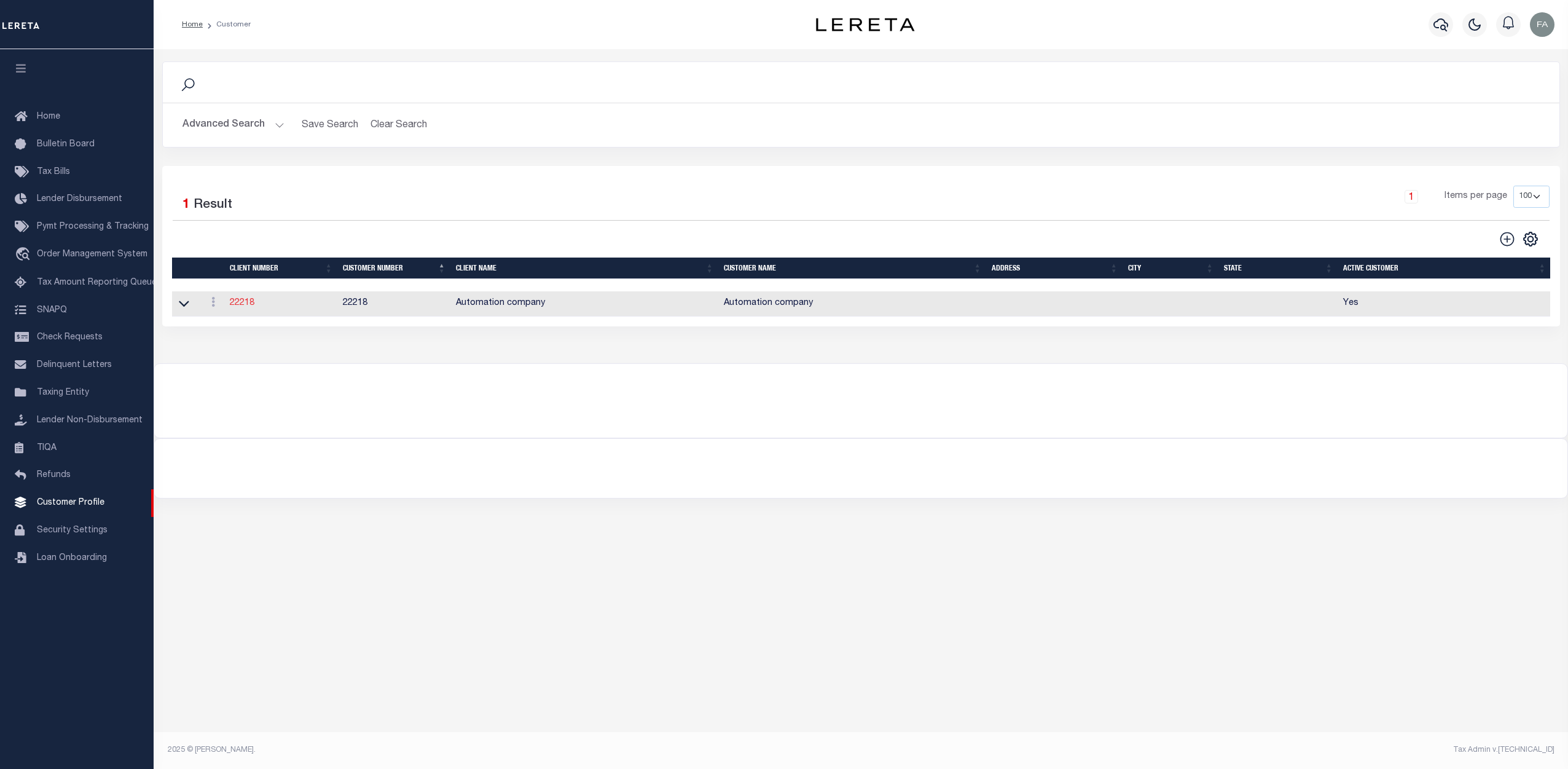
click at [242, 305] on link "22218" at bounding box center [242, 303] width 24 height 9
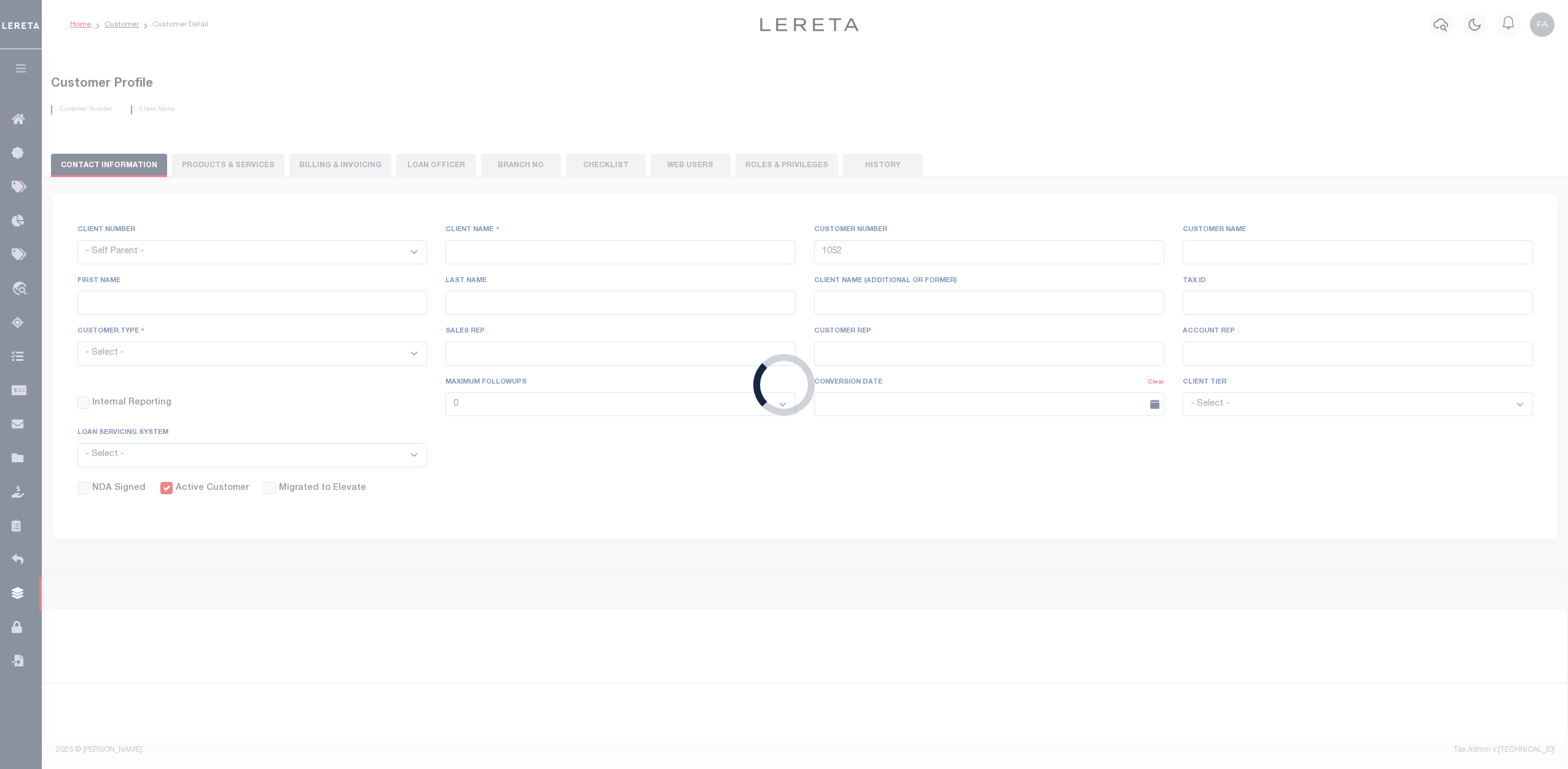
select select
type input "Automation company"
type input "22218"
type input "Automation company"
type input "Fausto"
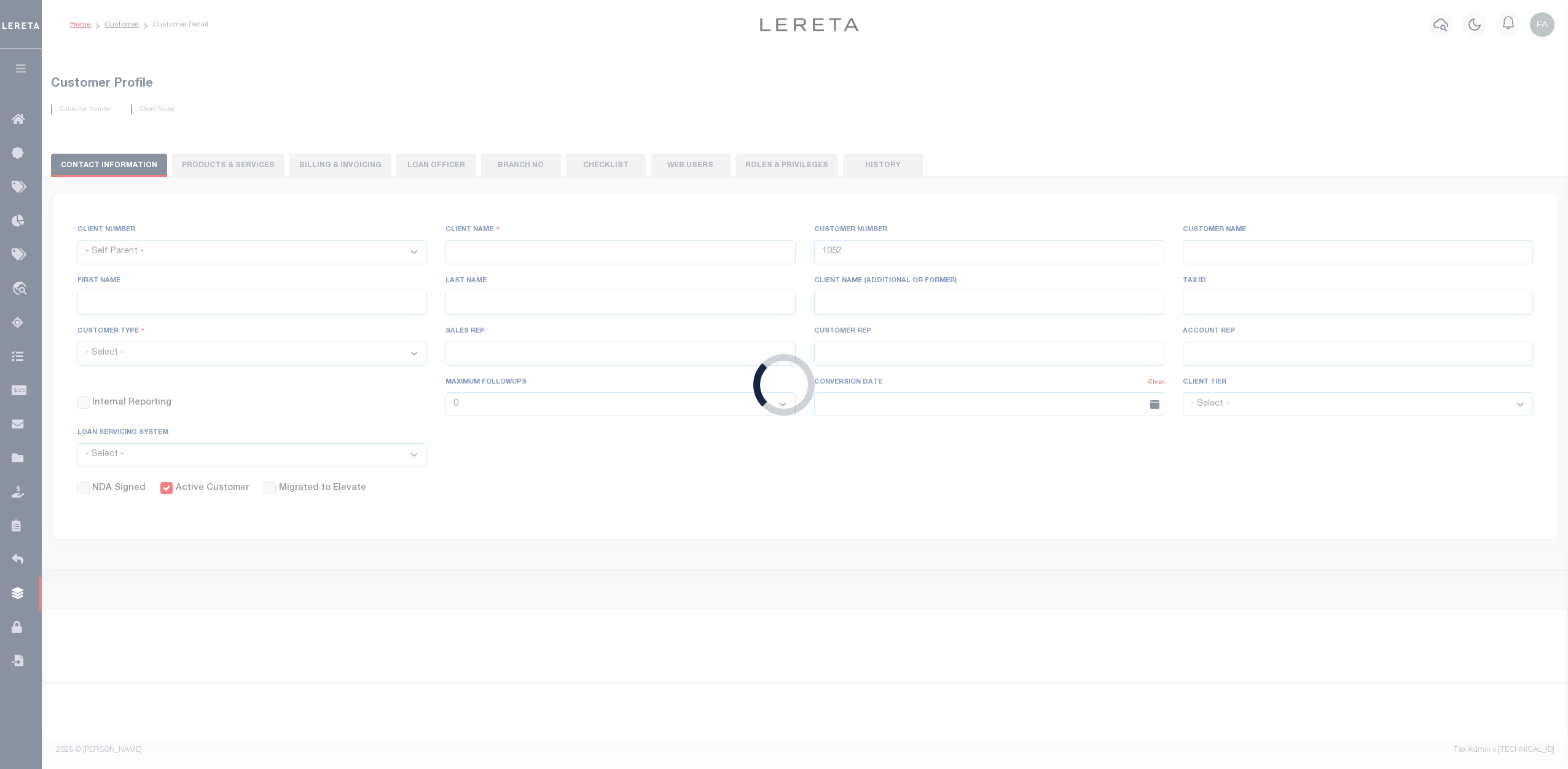
type input "Cabrera"
select select "Mixed Portfolio"
type input "08/12/2022"
select select "Tier 1"
checkbox input "true"
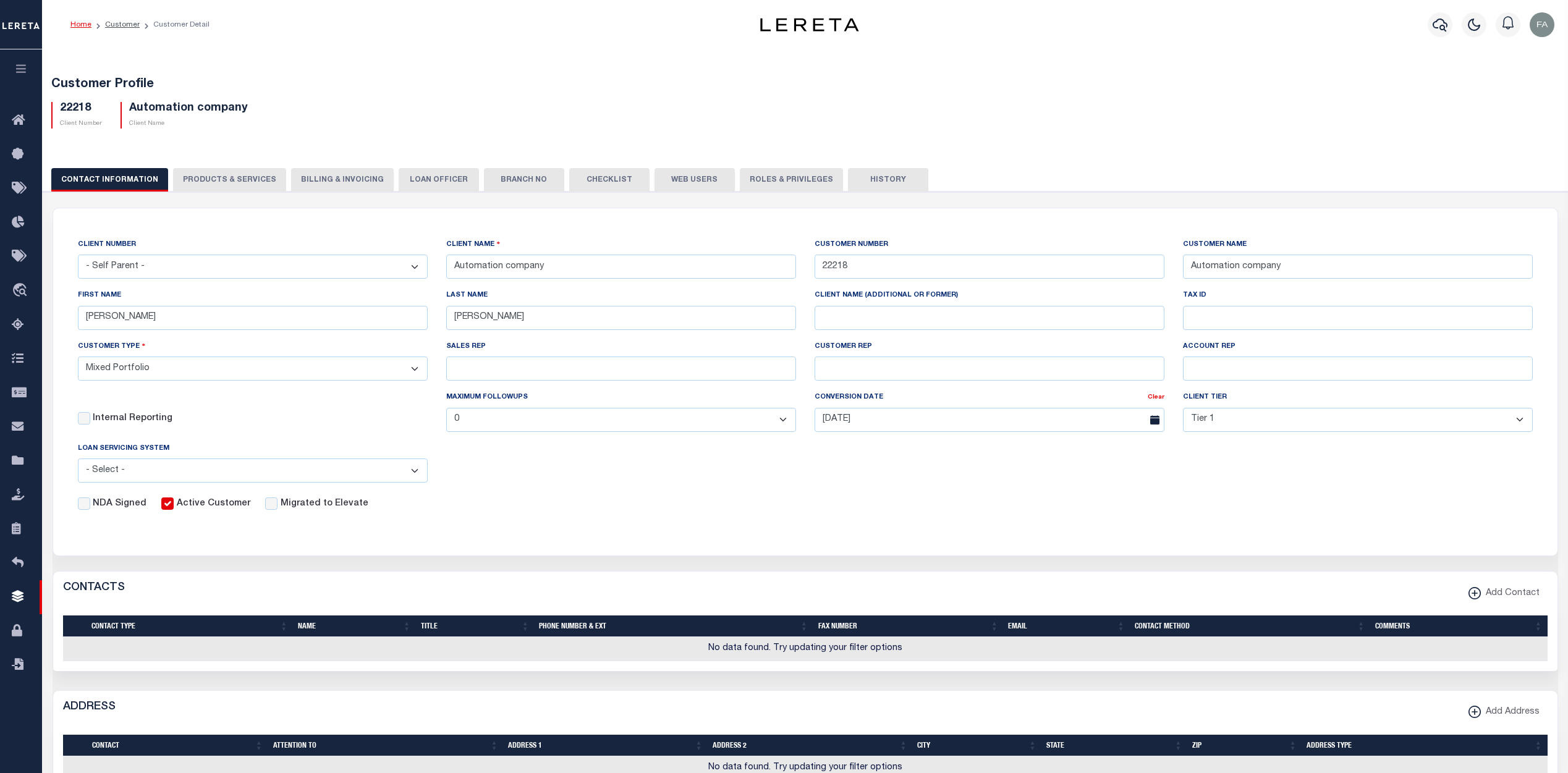
click at [676, 168] on button "Web Users" at bounding box center [695, 180] width 81 height 24
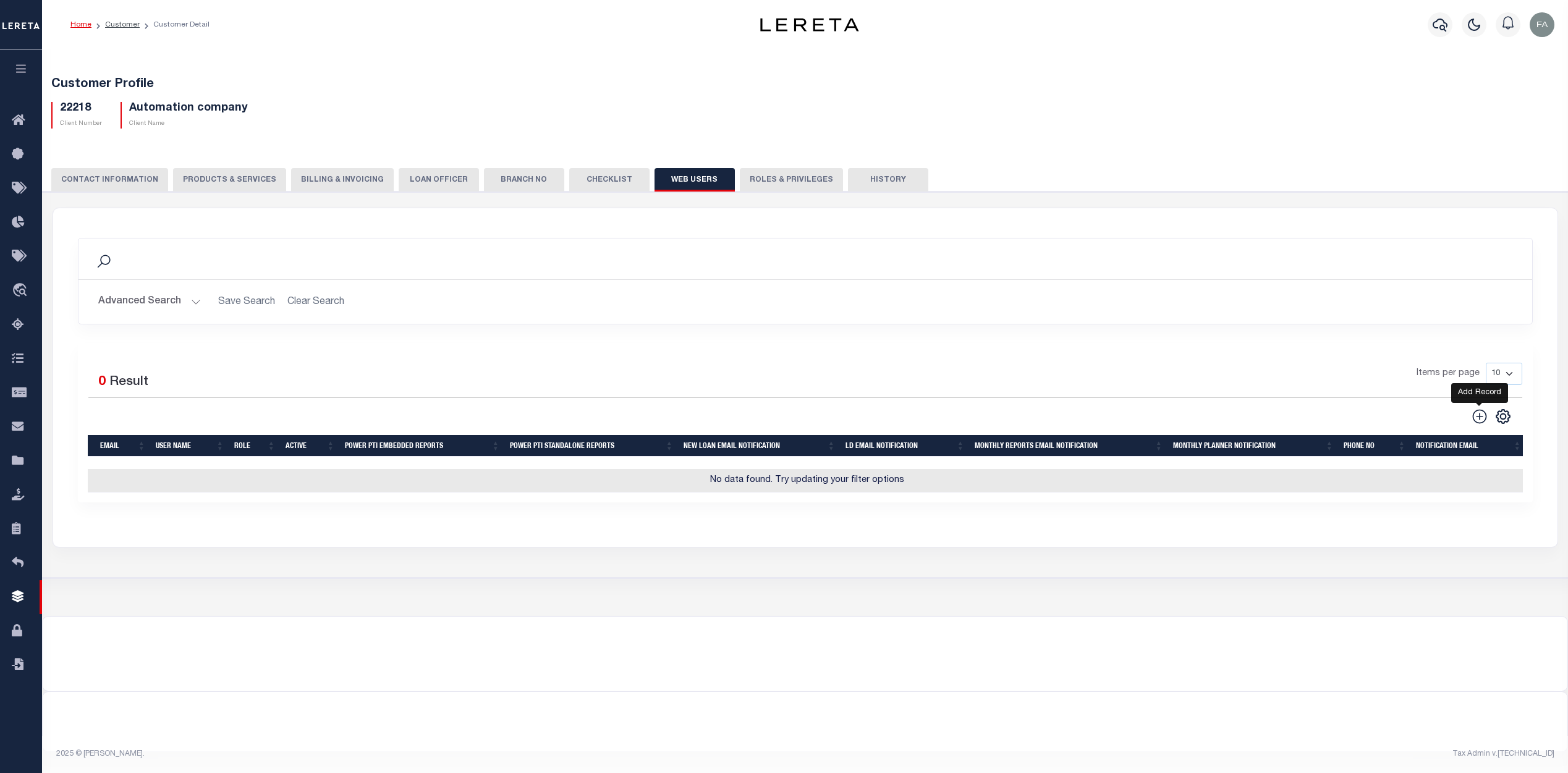
click at [1476, 415] on icon at bounding box center [1479, 416] width 16 height 16
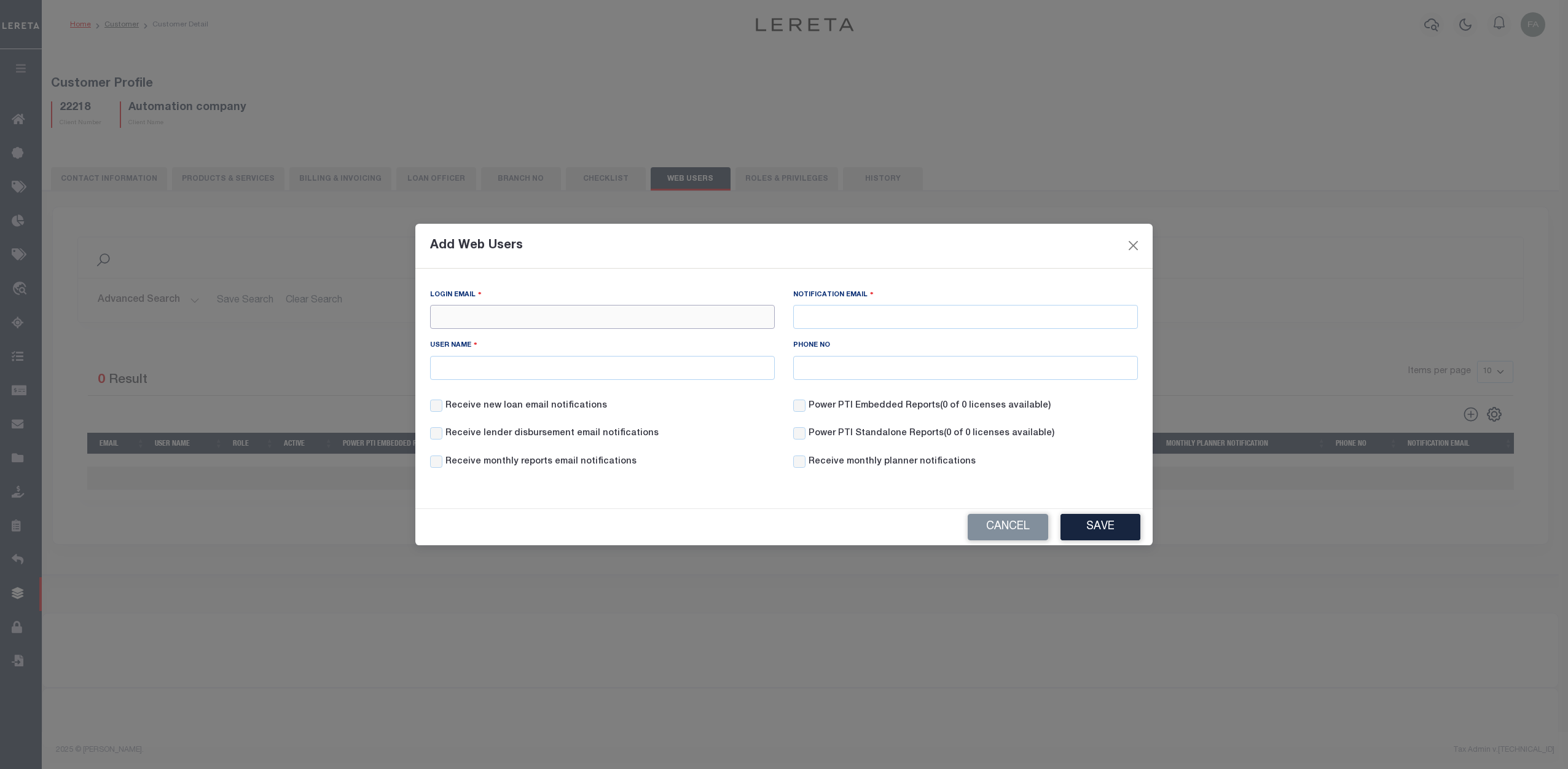
click at [661, 310] on input "Login Email" at bounding box center [603, 316] width 345 height 24
type input "Fausto.Cabrera@accumatch.com"
click at [588, 367] on input "fcabrera.accumatch" at bounding box center [603, 367] width 345 height 24
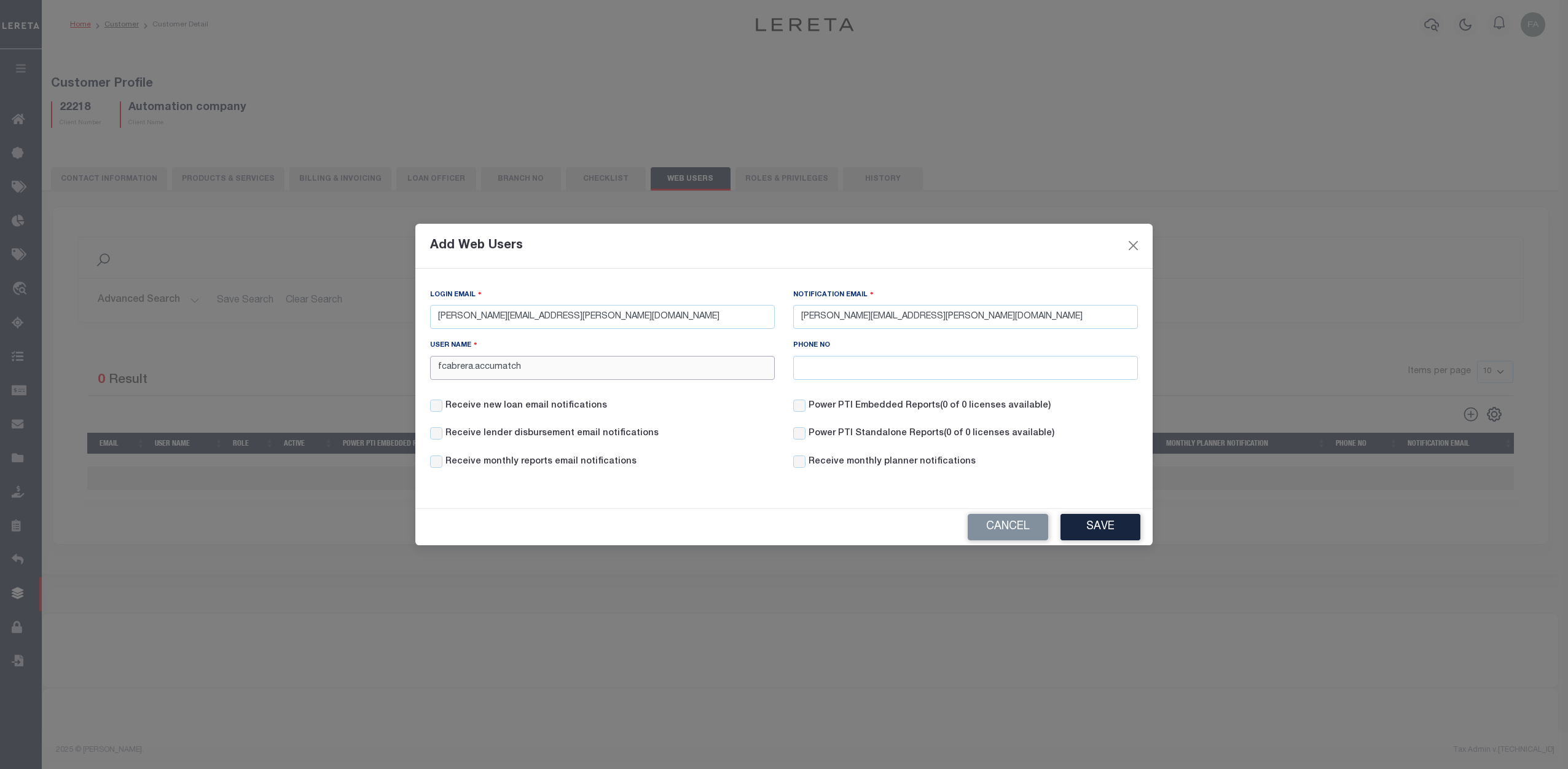
click at [588, 367] on input "fcabrera.accumatch" at bounding box center [603, 367] width 345 height 24
type input "fausto"
click at [716, 520] on div "Cancel Save" at bounding box center [784, 527] width 737 height 37
click at [1090, 522] on button "Save" at bounding box center [1101, 527] width 80 height 26
